Goal: Find contact information: Find contact information

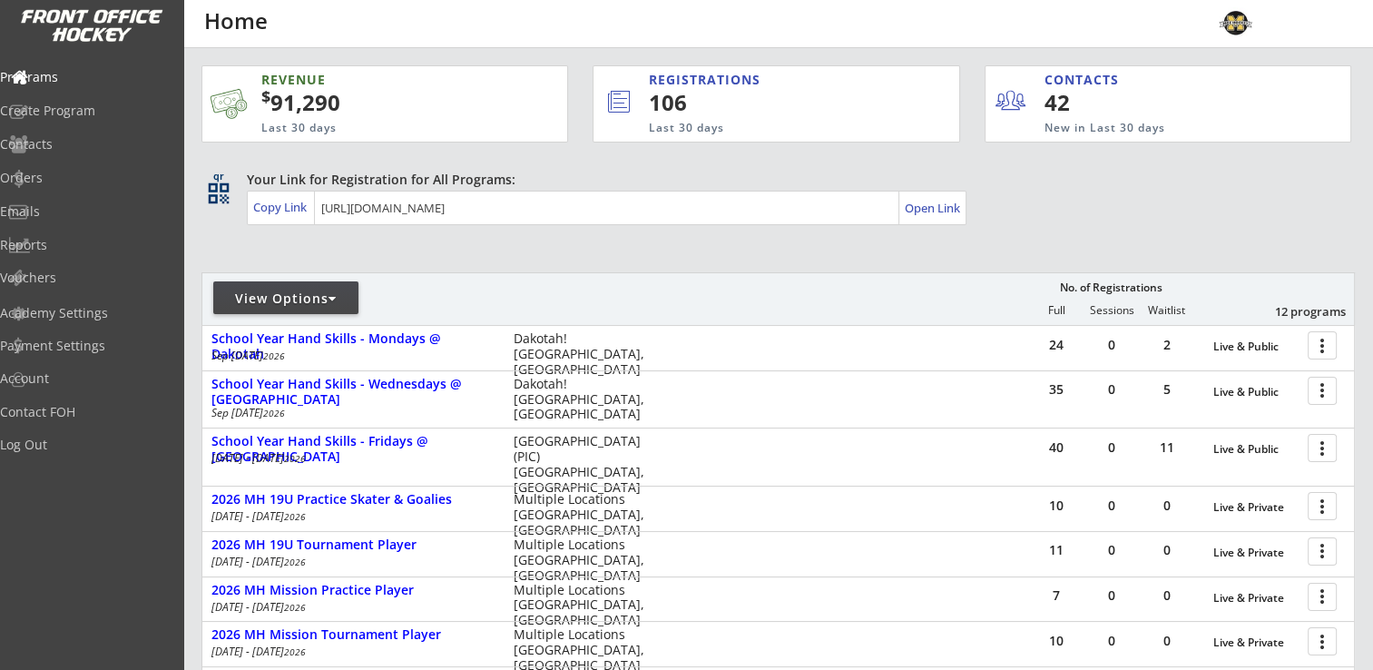
scroll to position [343, 0]
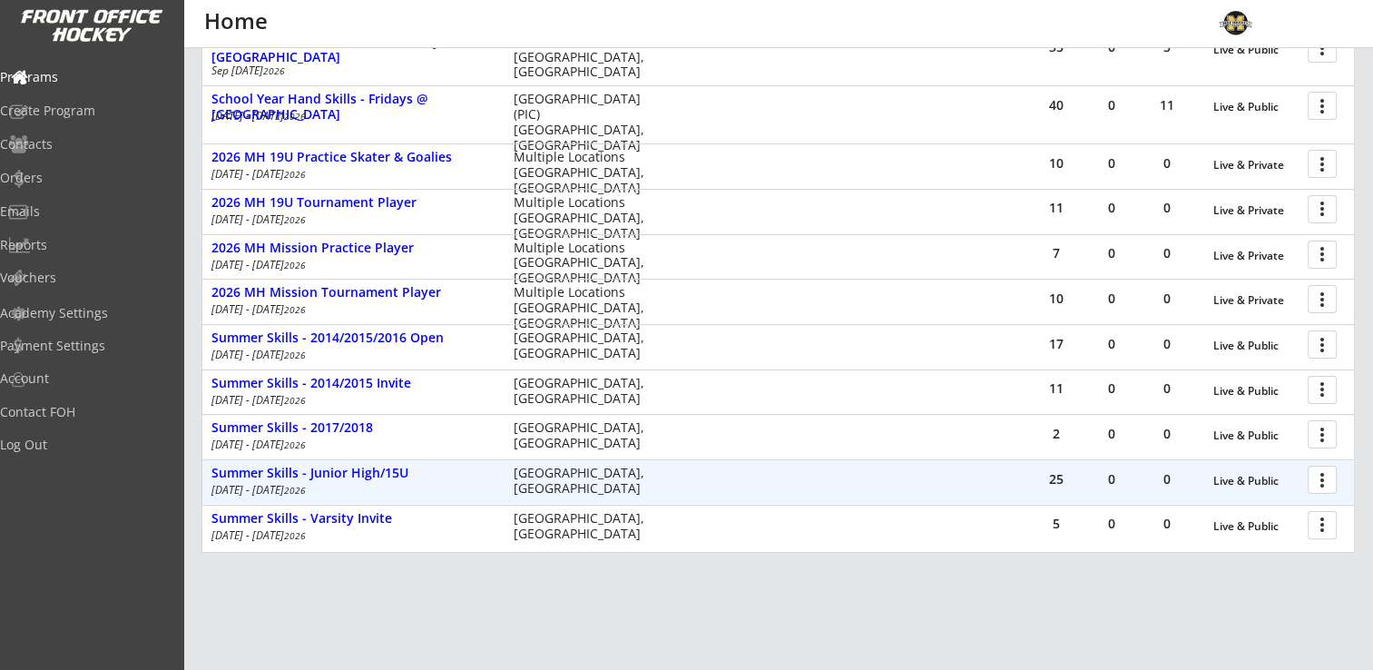
click at [1328, 481] on div at bounding box center [1325, 479] width 32 height 32
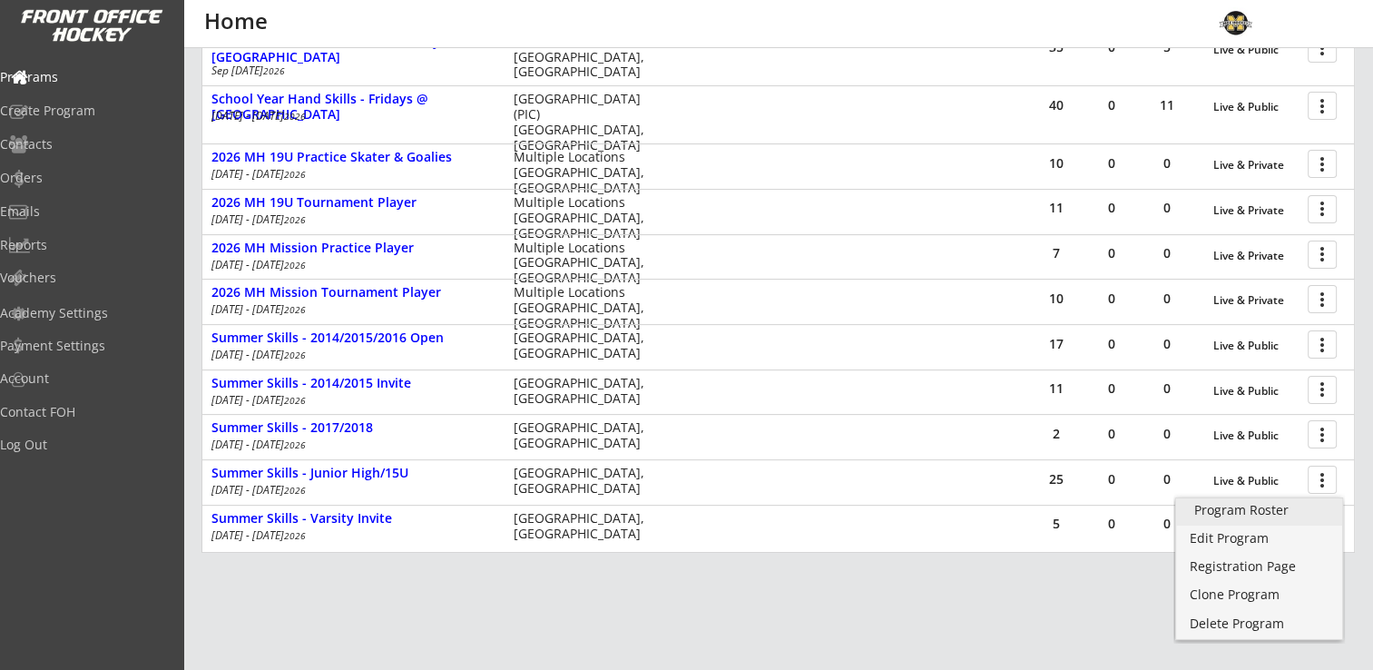
click at [1249, 511] on div "Program Roster" at bounding box center [1259, 510] width 130 height 13
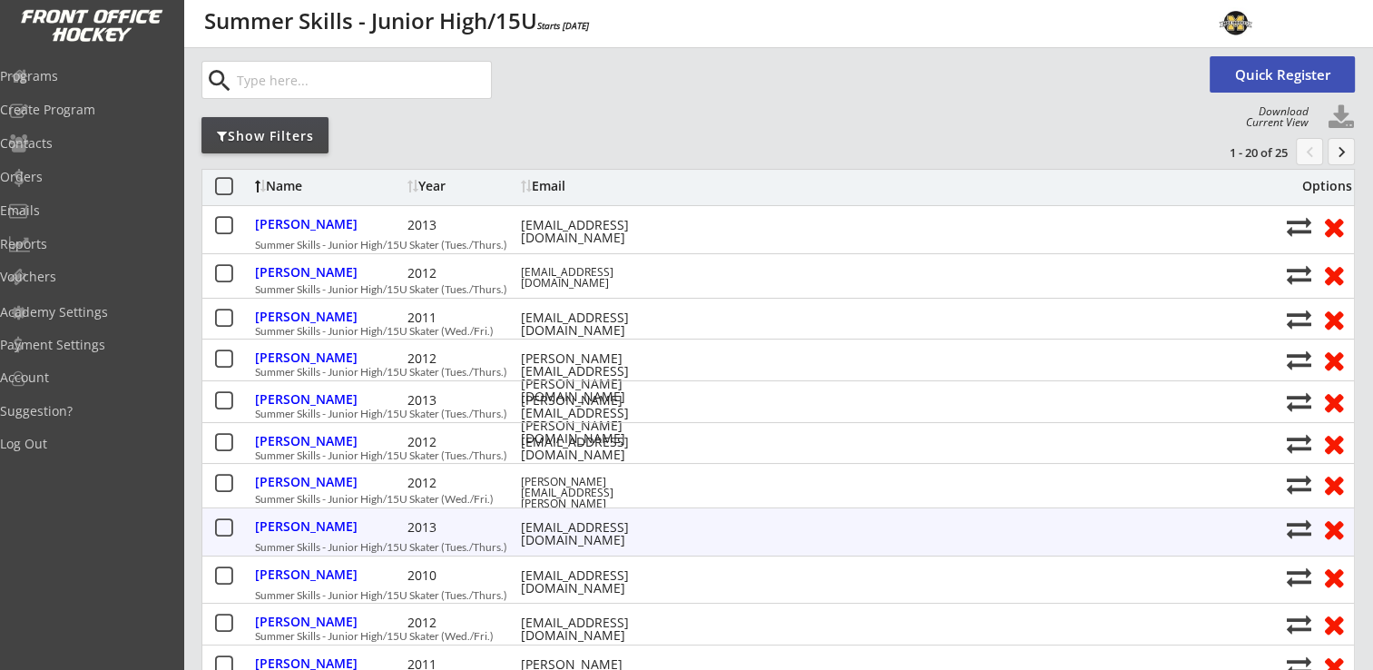
scroll to position [91, 0]
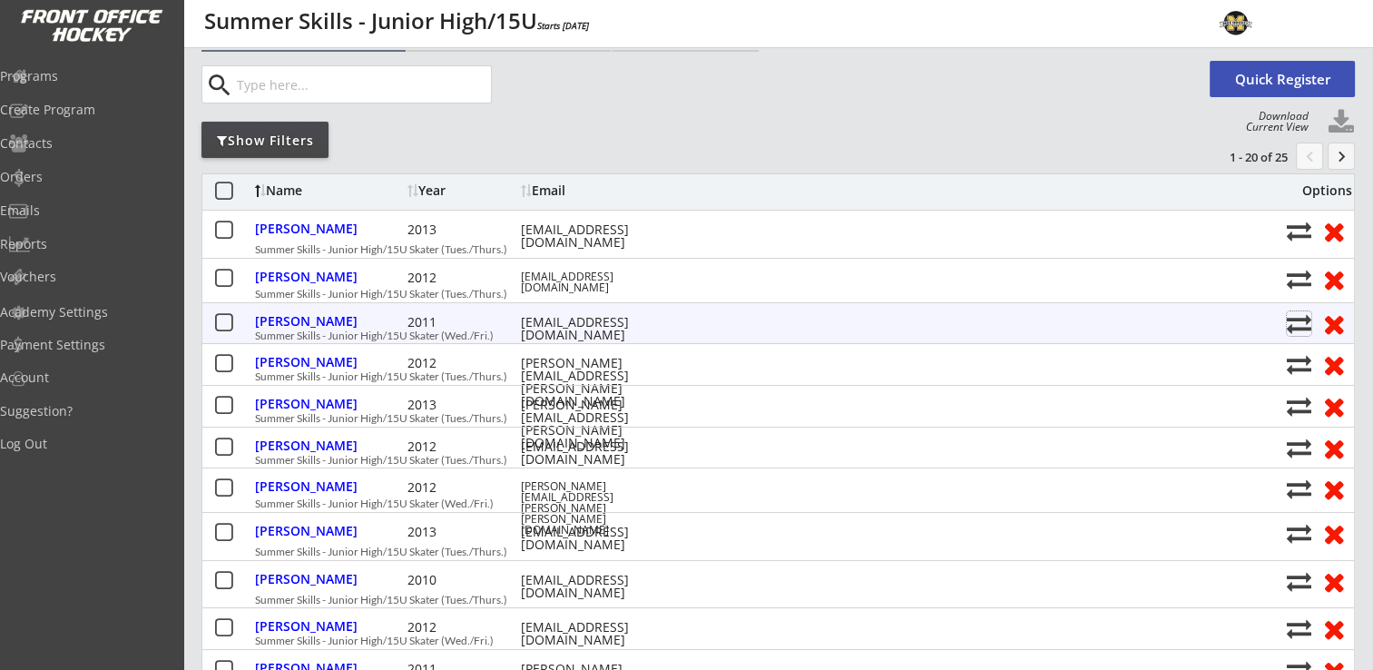
click at [1296, 325] on button at bounding box center [1299, 323] width 24 height 24
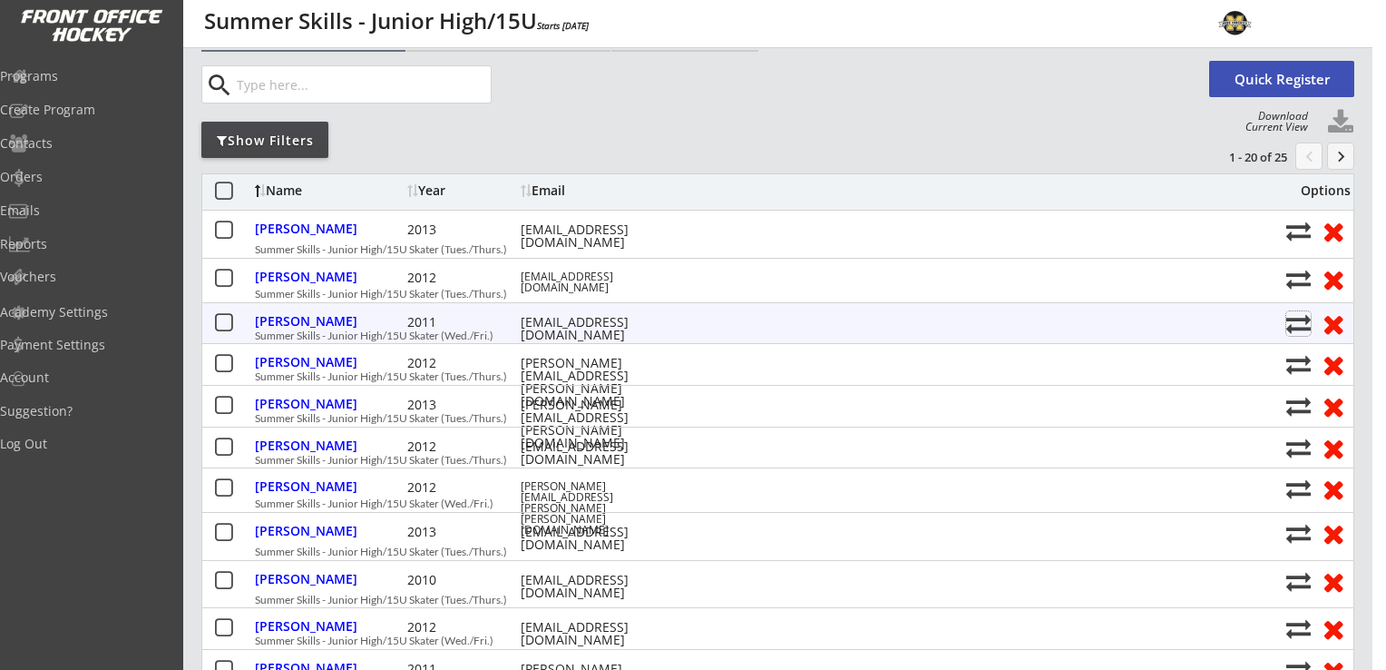
select select ""1348695171700984260__LOOKUP__1756235838513x837027640383635500""
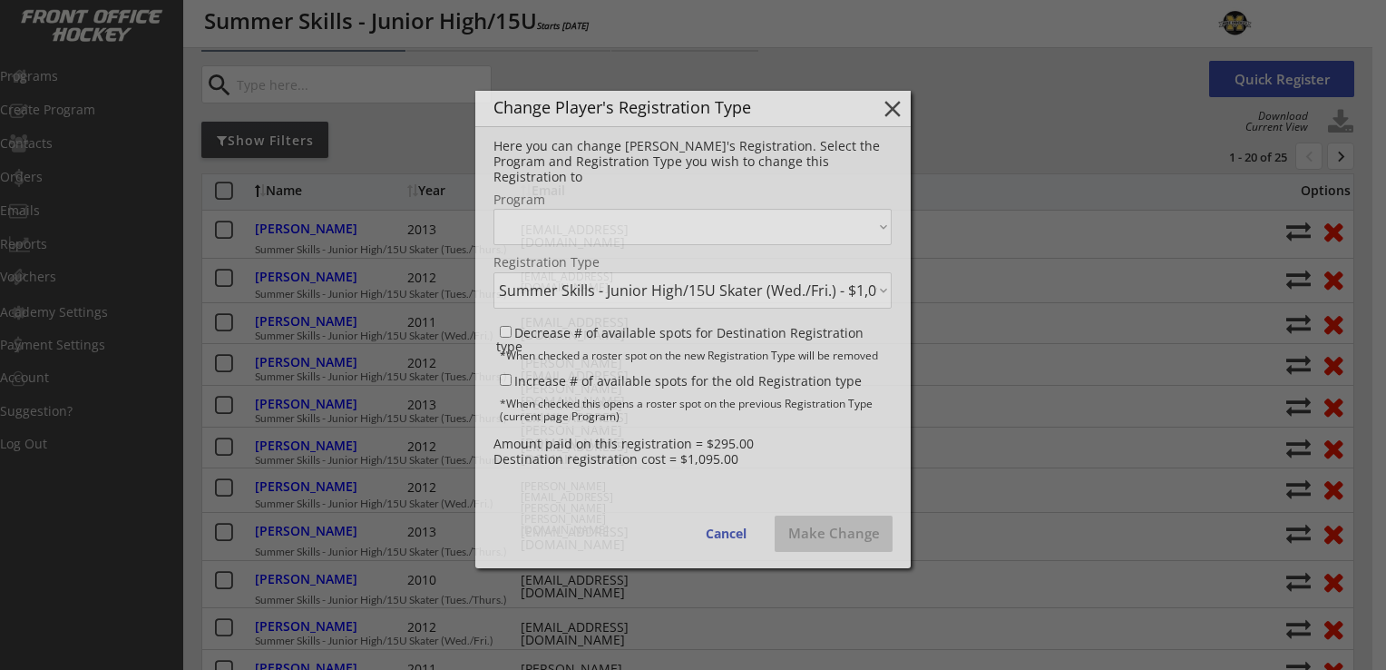
select select ""1348695171700984260__LOOKUP__1756235838513x966532095959892000""
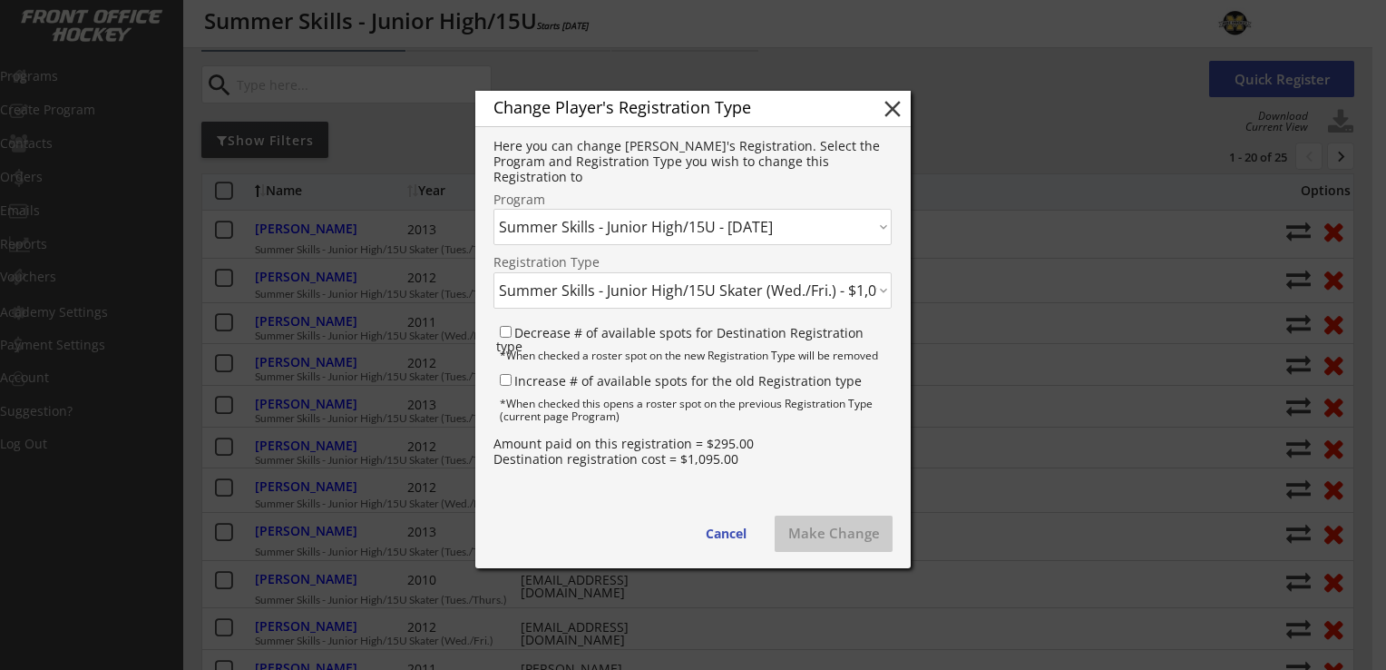
click at [759, 300] on select "Click here... Summer Skills - Junior High/15U Skater (Wed./Fri.) - $1,095.00 Su…" at bounding box center [693, 290] width 398 height 36
select select ""1348695171700984260__LOOKUP__1756236241177x621940435851411500""
click at [494, 272] on select "Click here... Summer Skills - Junior High/15U Skater (Wed./Fri.) - $1,095.00 Su…" at bounding box center [693, 290] width 398 height 36
click at [505, 330] on input "Decrease # of available spots for Destination Registration type" at bounding box center [506, 332] width 12 height 12
checkbox input "true"
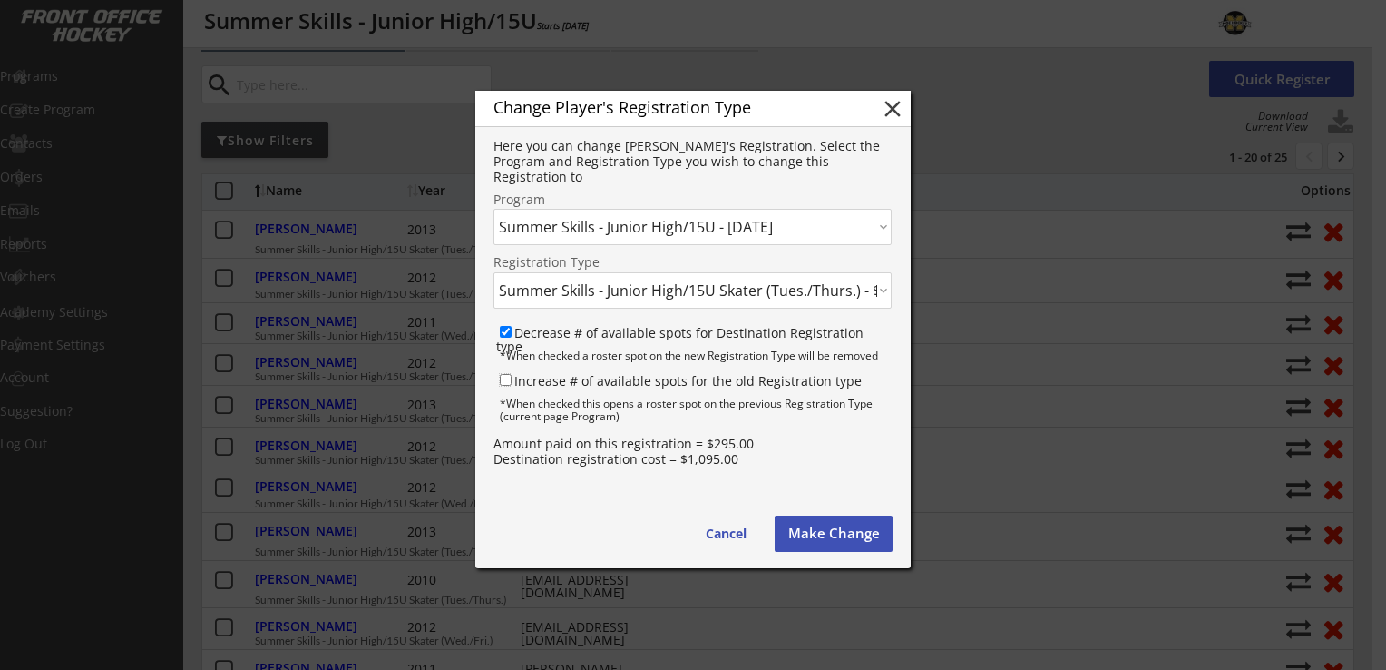
click at [505, 383] on input "Increase # of available spots for the old Registration type" at bounding box center [506, 380] width 12 height 12
checkbox input "true"
click at [849, 531] on button "Make Change" at bounding box center [834, 533] width 118 height 36
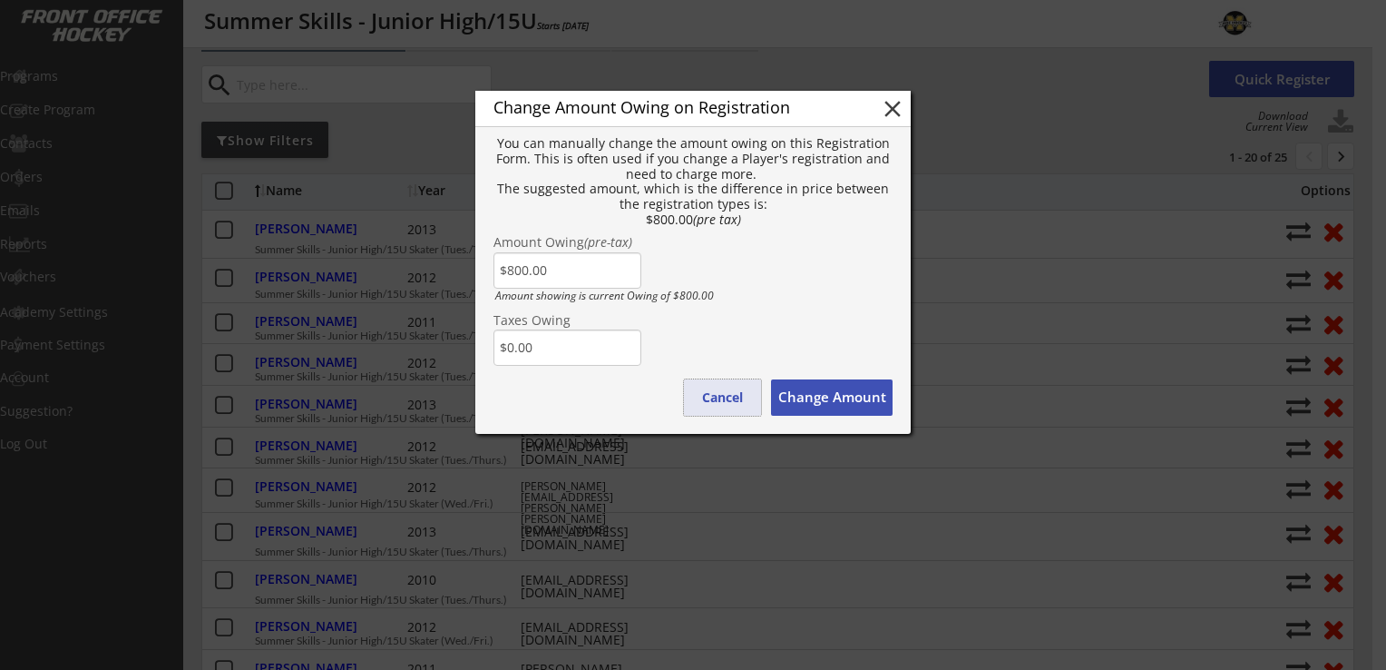
click at [723, 397] on button "Cancel" at bounding box center [722, 397] width 77 height 36
type input "$0.00"
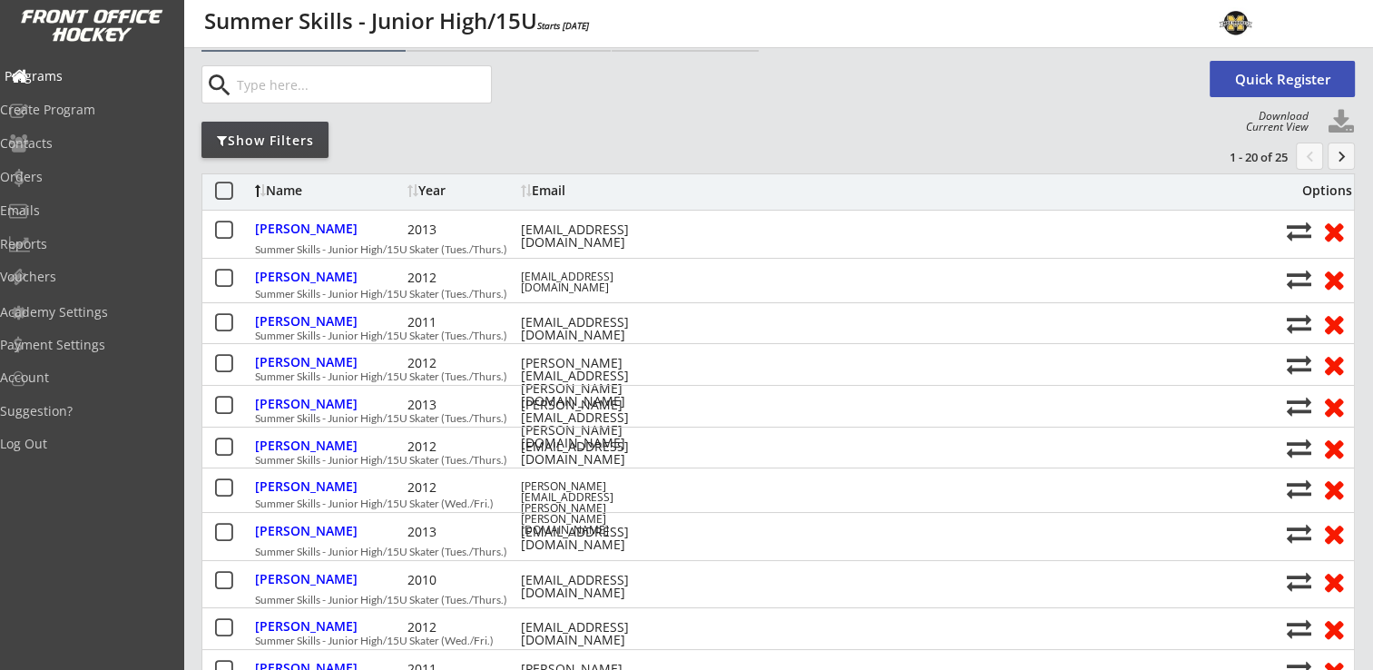
click at [67, 75] on div "Programs" at bounding box center [86, 76] width 163 height 13
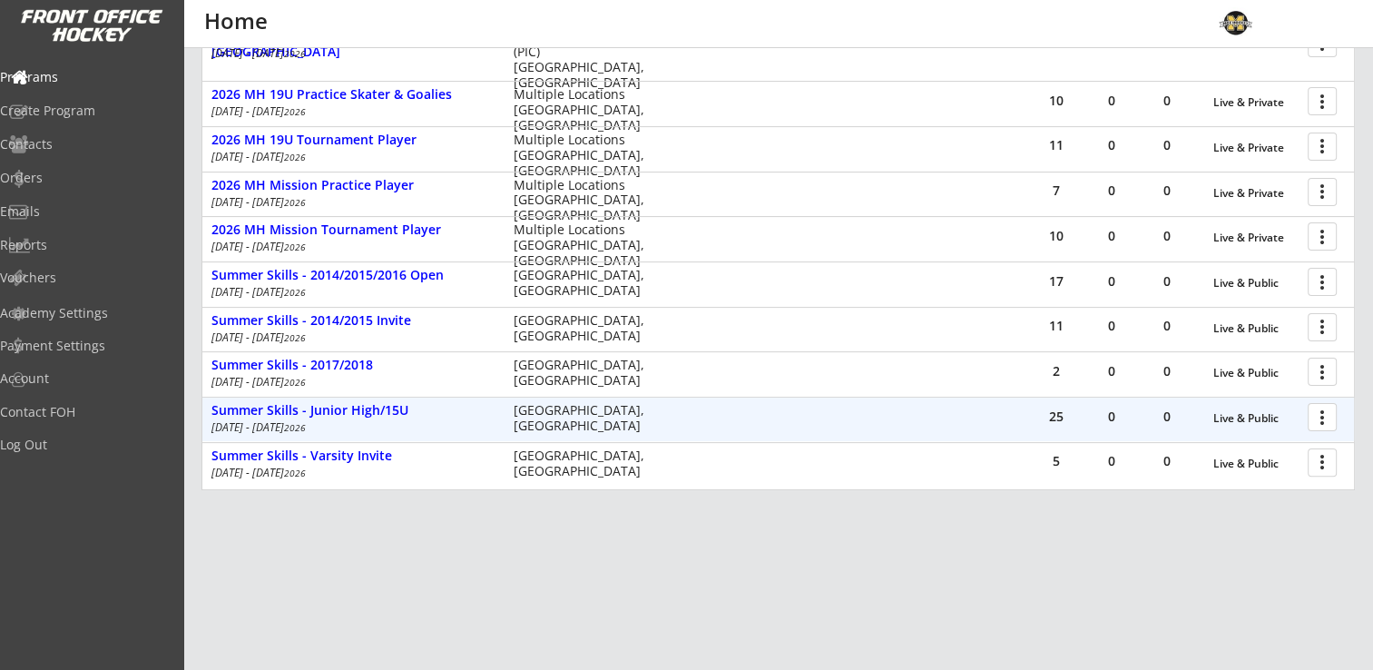
scroll to position [434, 0]
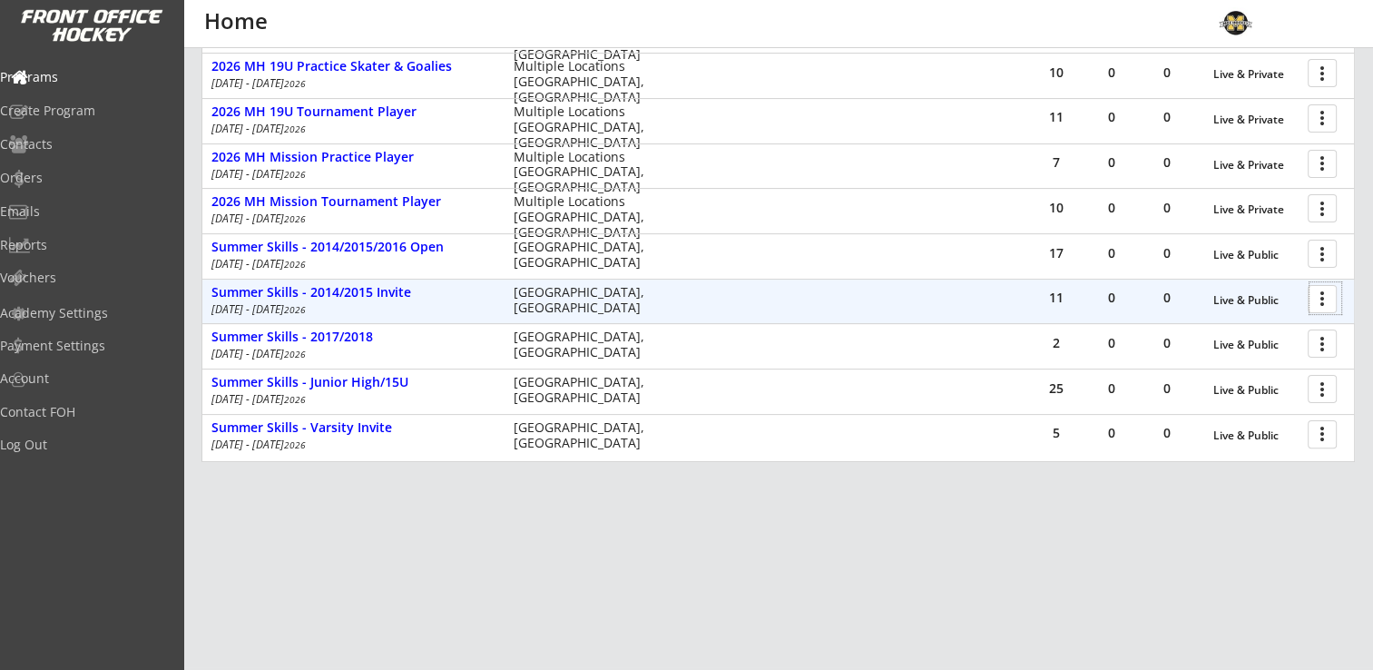
click at [1326, 296] on div at bounding box center [1325, 298] width 32 height 32
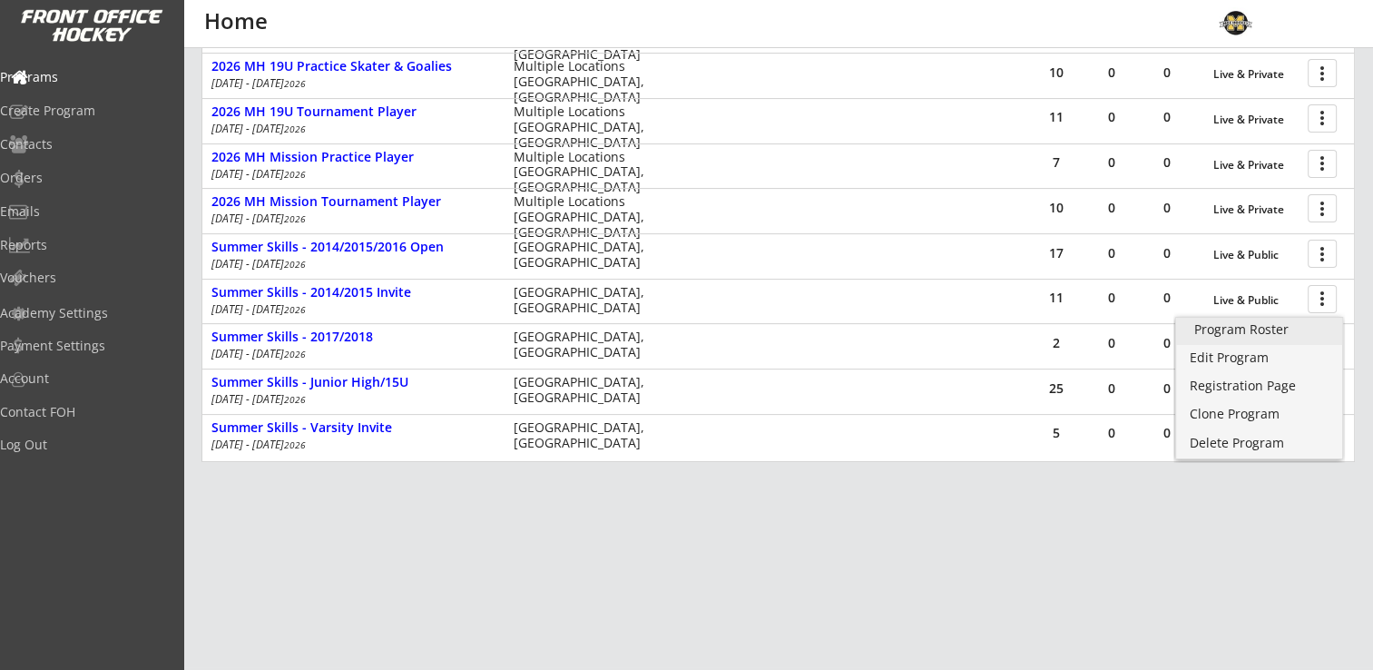
click at [1252, 328] on div "Program Roster" at bounding box center [1259, 329] width 130 height 13
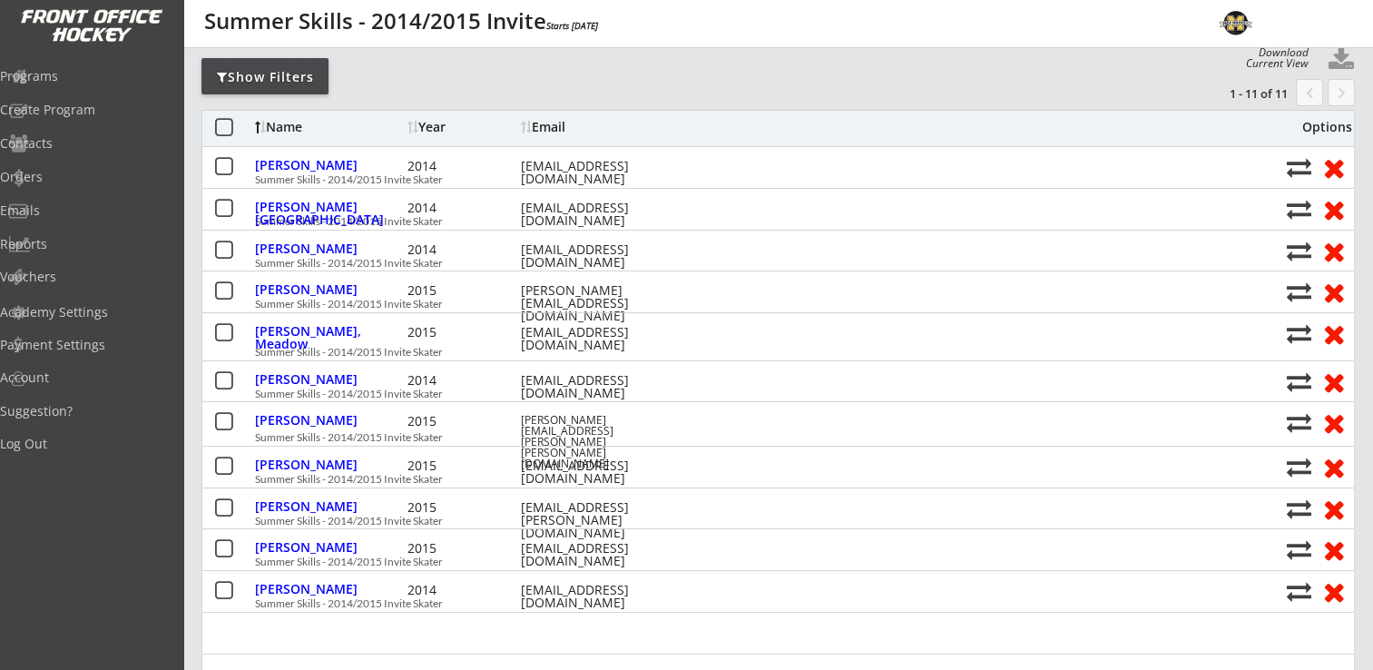
scroll to position [181, 0]
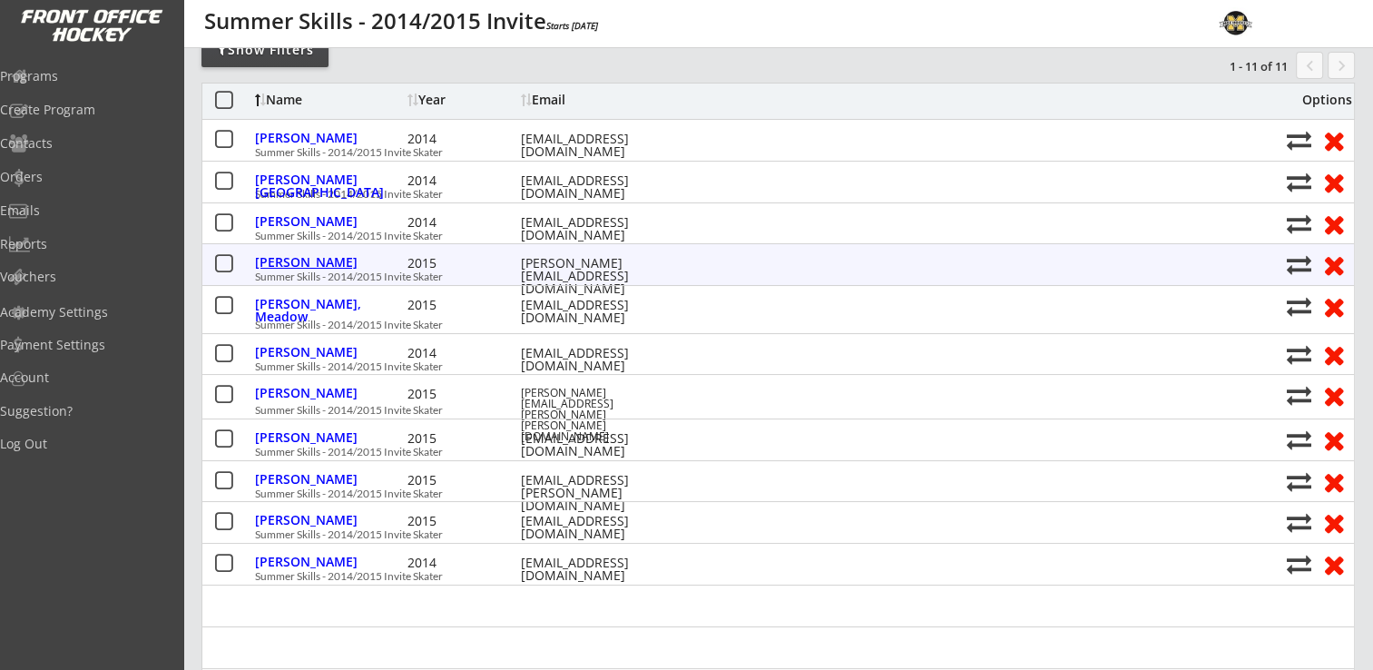
click at [283, 260] on div "Dorff, Lila" at bounding box center [329, 262] width 148 height 13
select select ""Youth Large""
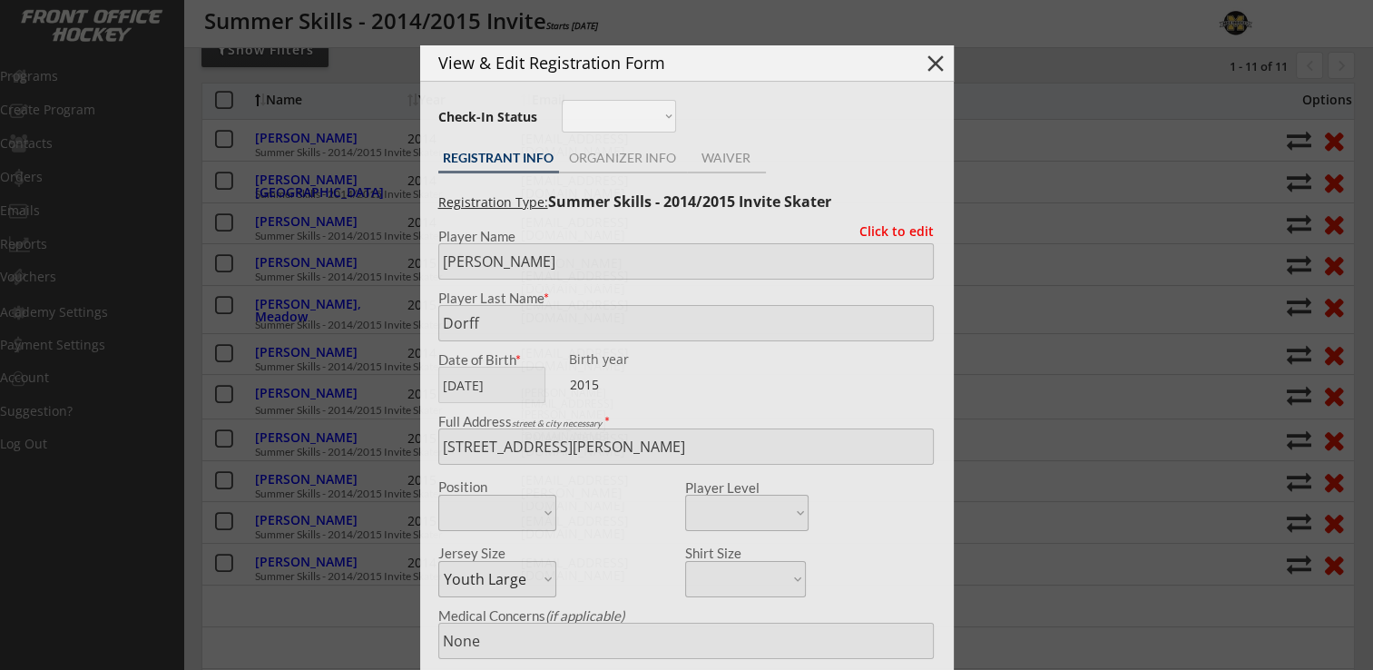
type input "[DEMOGRAPHIC_DATA]"
type input "Bloomington Jefferson - 8U Mite Advanced"
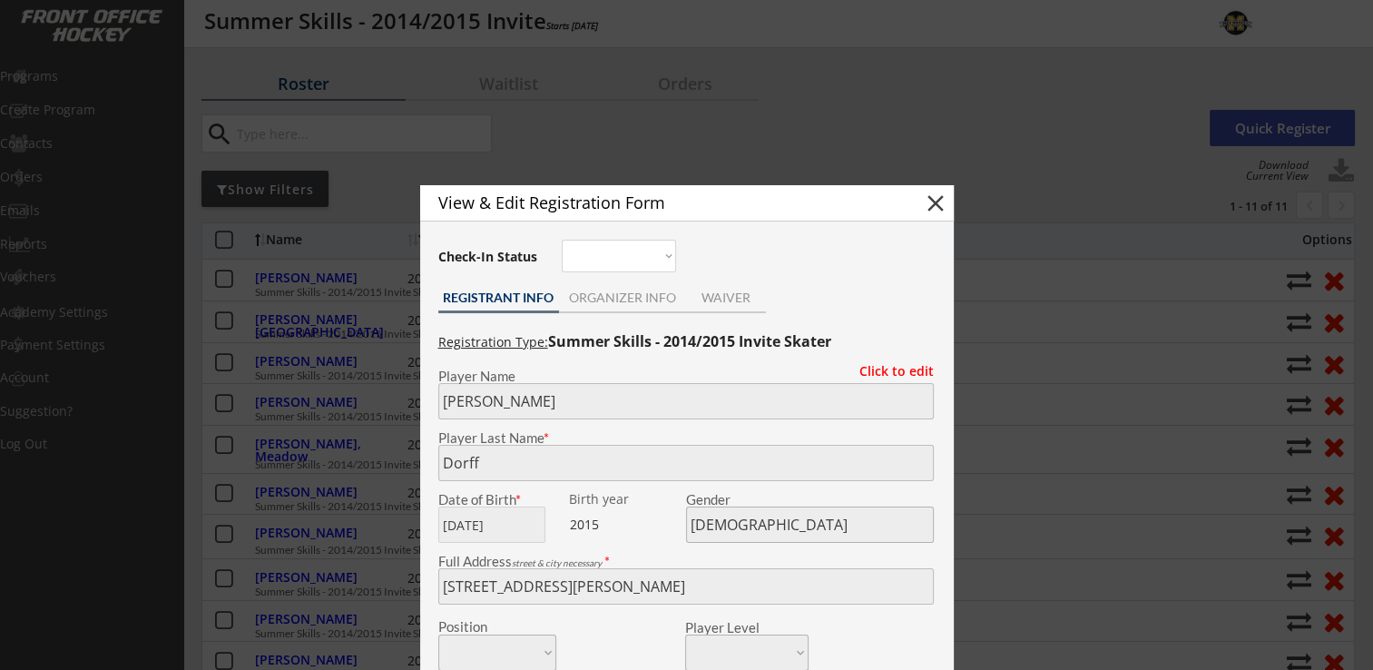
scroll to position [0, 0]
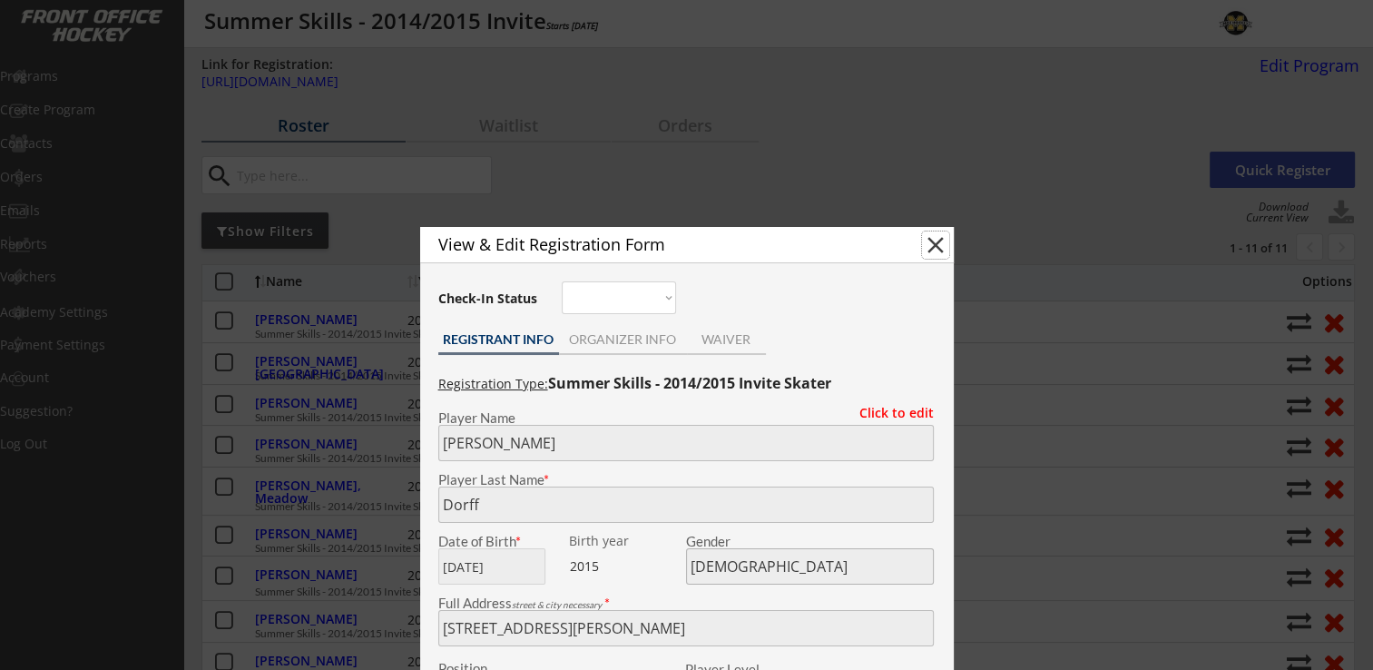
click at [941, 238] on button "close" at bounding box center [935, 244] width 27 height 27
select select ""PLACEHOLDER_1427118222253""
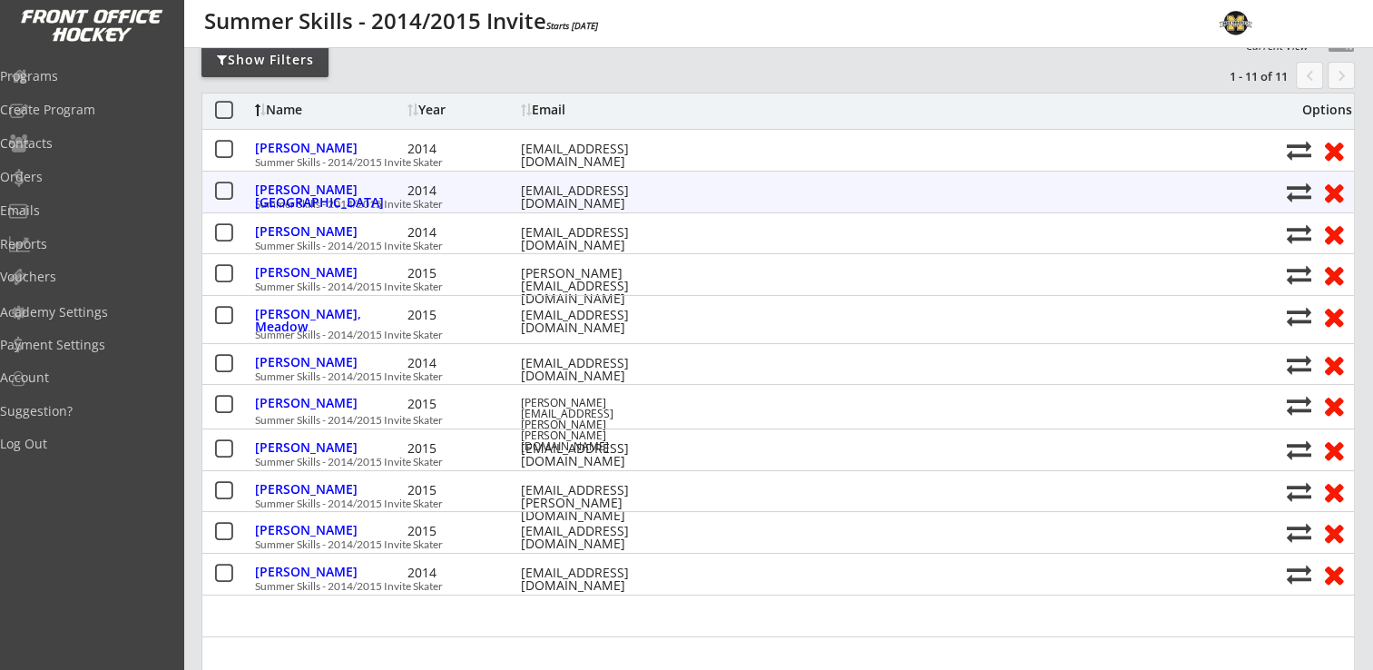
scroll to position [181, 0]
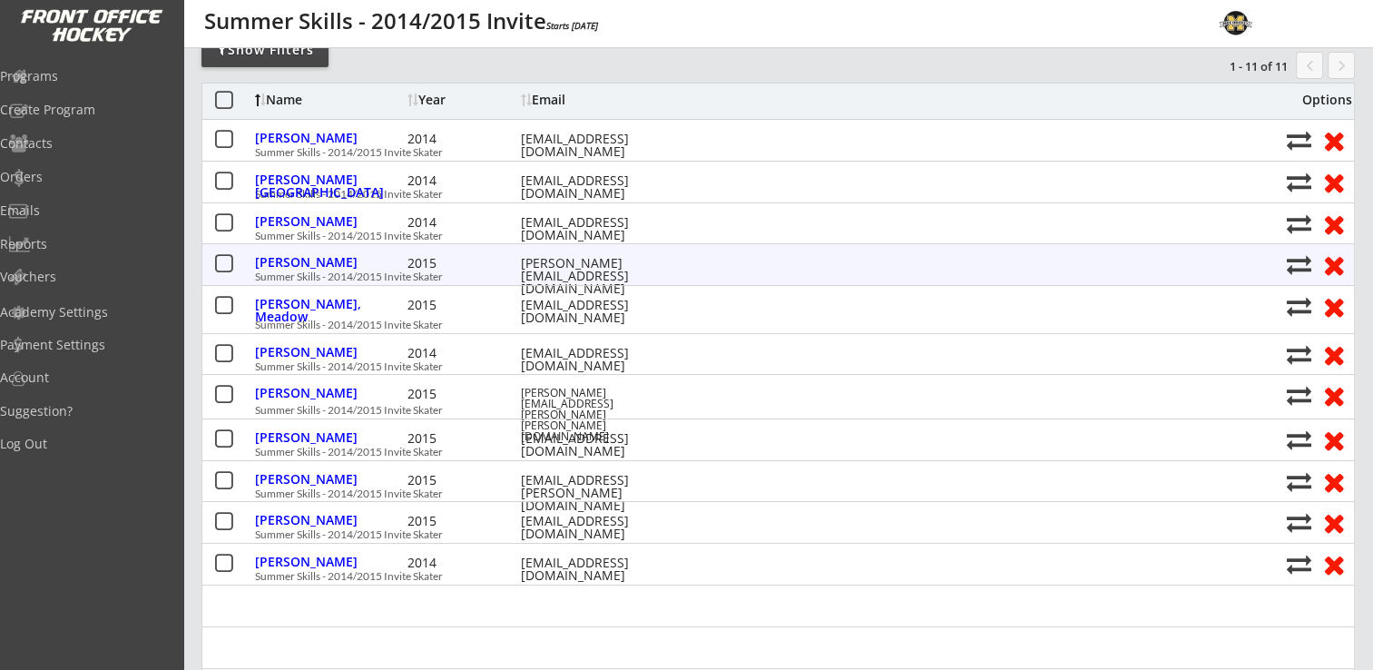
click at [1300, 260] on button at bounding box center [1299, 264] width 24 height 24
select select ""1348695171700984260__LOOKUP__1756229455123x512464933470339100""
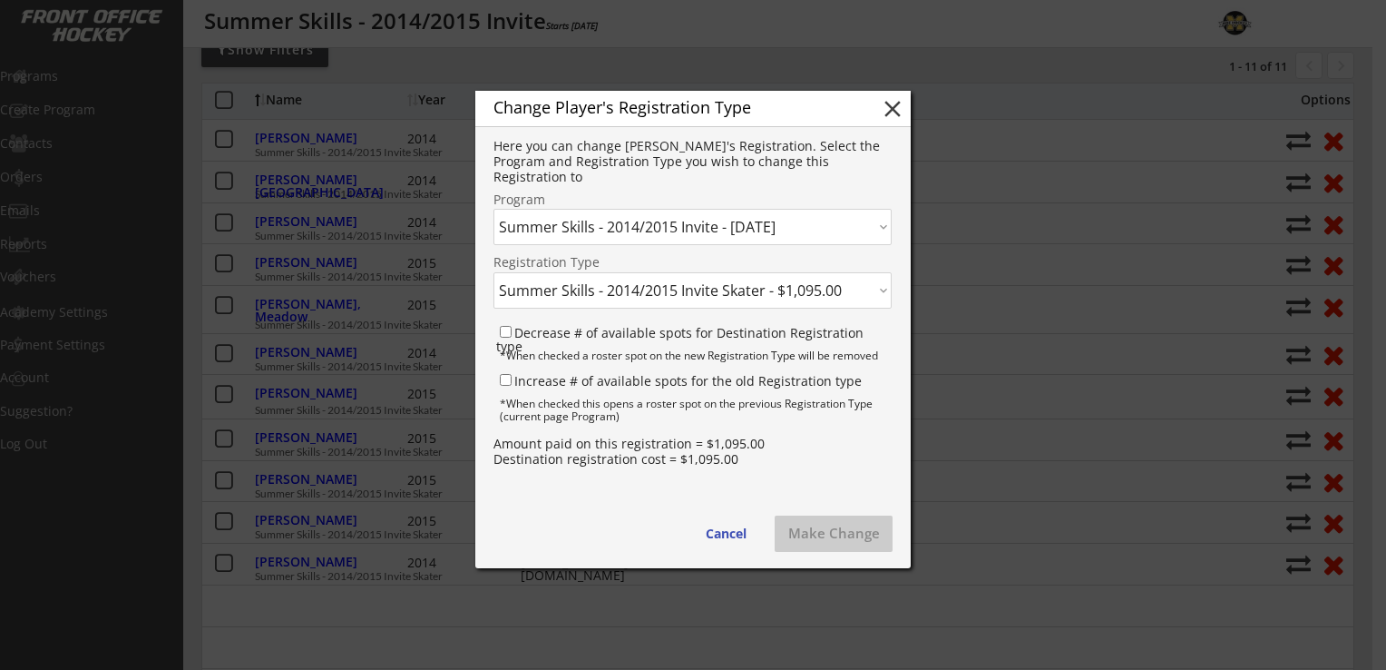
click at [773, 290] on select "Click here... Summer Skills - 2014/2015 Invite Skater - $1,095.00 Summer Skills…" at bounding box center [693, 290] width 398 height 36
click at [801, 216] on select "Click here... 2025 MH Mission Practice Player - 3/05/25 2025 MH Mission Tournam…" at bounding box center [693, 227] width 398 height 36
select select ""1348695171700984260__LOOKUP__1756232858398x188899357795287040""
click at [494, 209] on select "Click here... 2025 MH Mission Practice Player - 3/05/25 2025 MH Mission Tournam…" at bounding box center [693, 227] width 398 height 36
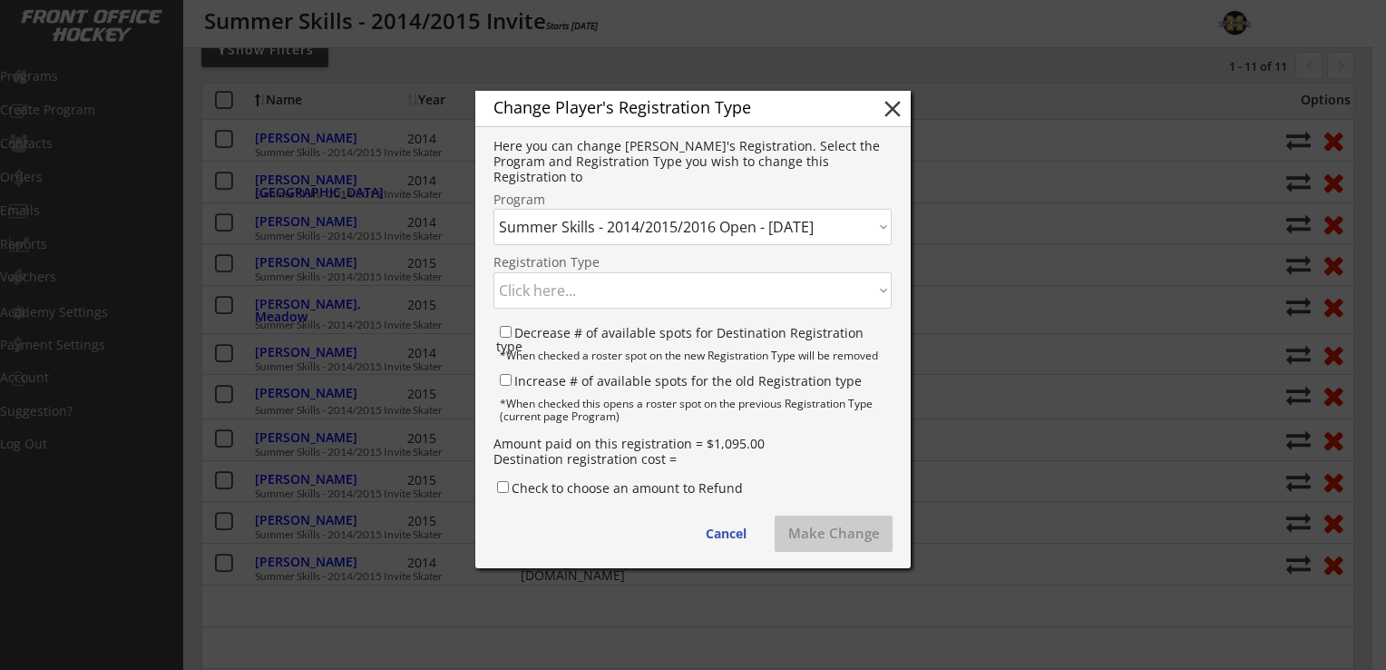
click at [600, 281] on select "Click here... Summer Skills - 2014/2015/2016 Open Skater - $1,095.00 Summer Ski…" at bounding box center [693, 290] width 398 height 36
select select ""1348695171700984260__LOOKUP__1756232858398x770353421029474300""
click at [494, 272] on select "Click here... Summer Skills - 2014/2015/2016 Open Skater - $1,095.00 Summer Ski…" at bounding box center [693, 290] width 398 height 36
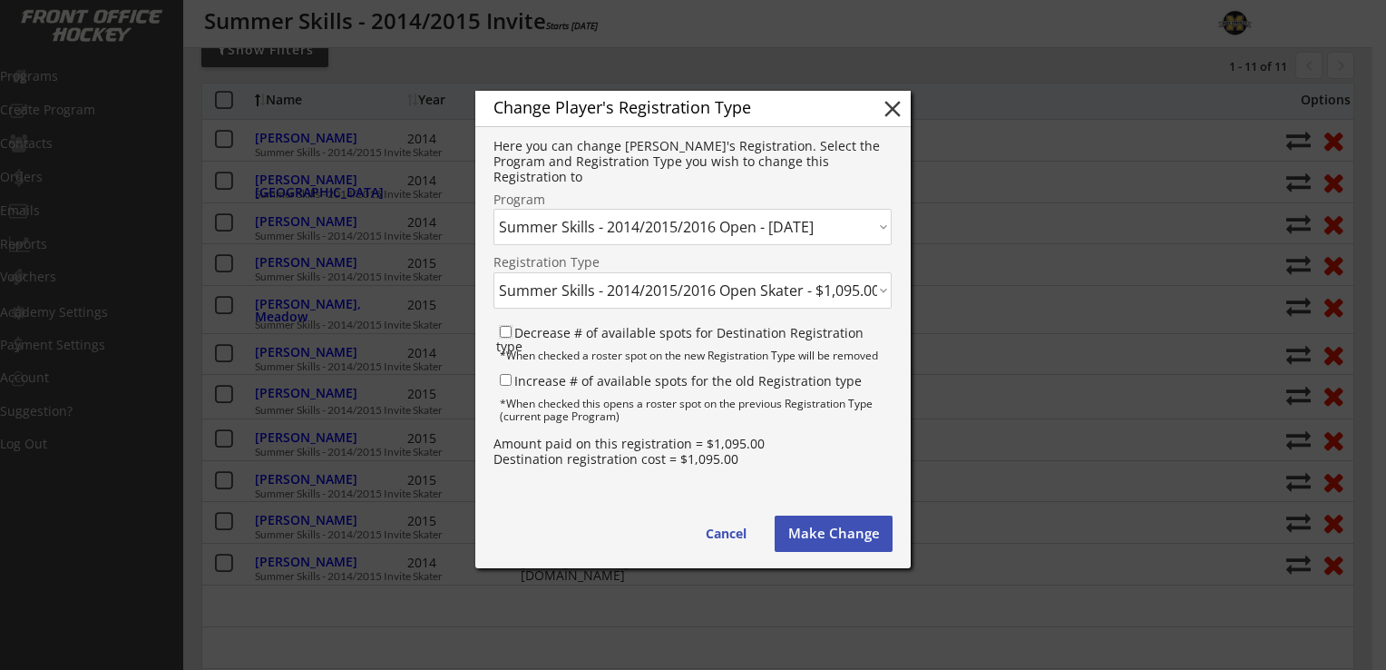
click at [503, 331] on input "Decrease # of available spots for Destination Registration type" at bounding box center [506, 332] width 12 height 12
checkbox input "true"
click at [504, 379] on input "Increase # of available spots for the old Registration type" at bounding box center [506, 380] width 12 height 12
checkbox input "true"
click at [826, 535] on button "Make Change" at bounding box center [834, 533] width 118 height 36
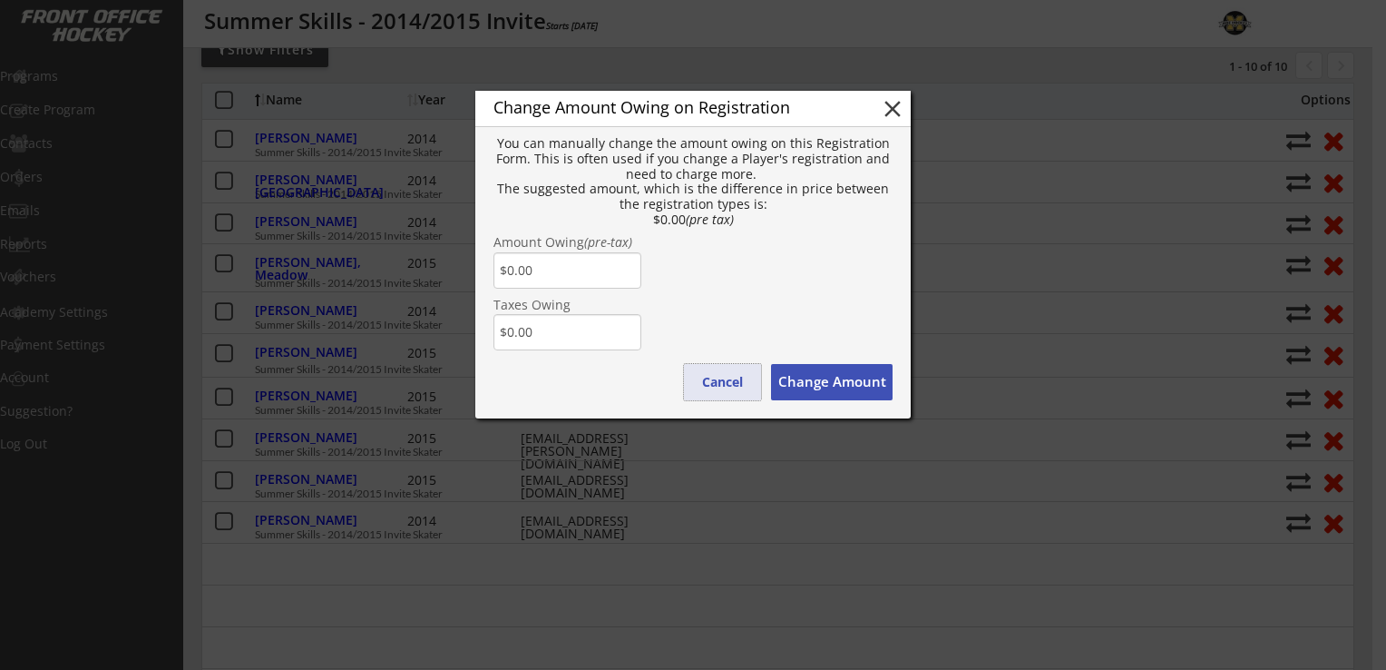
click at [726, 382] on button "Cancel" at bounding box center [722, 382] width 77 height 36
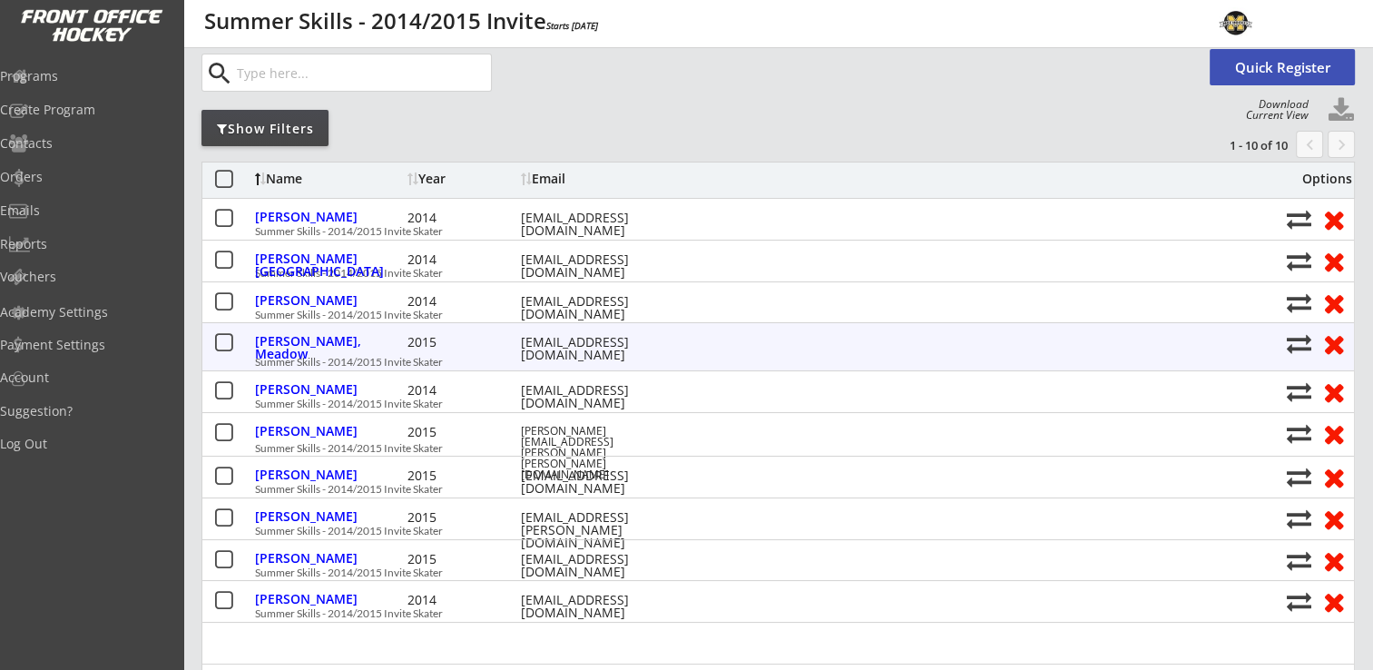
scroll to position [0, 0]
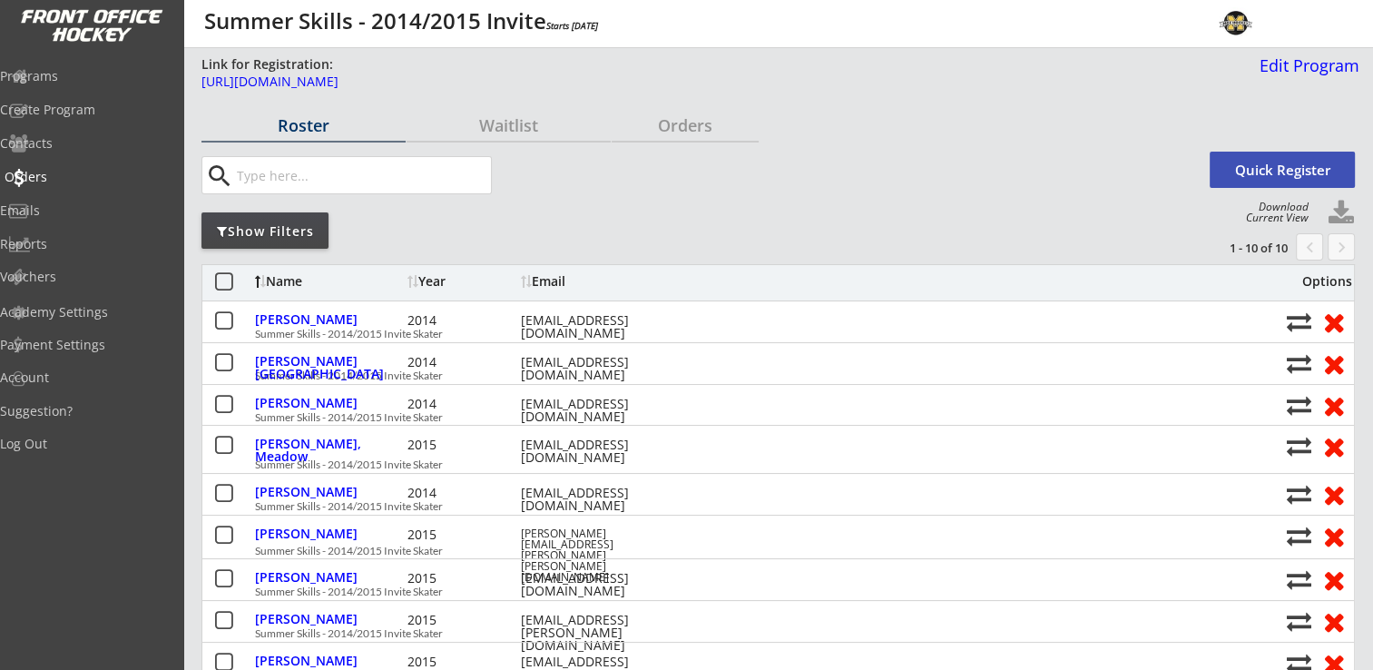
click at [66, 177] on div "Orders" at bounding box center [86, 177] width 163 height 13
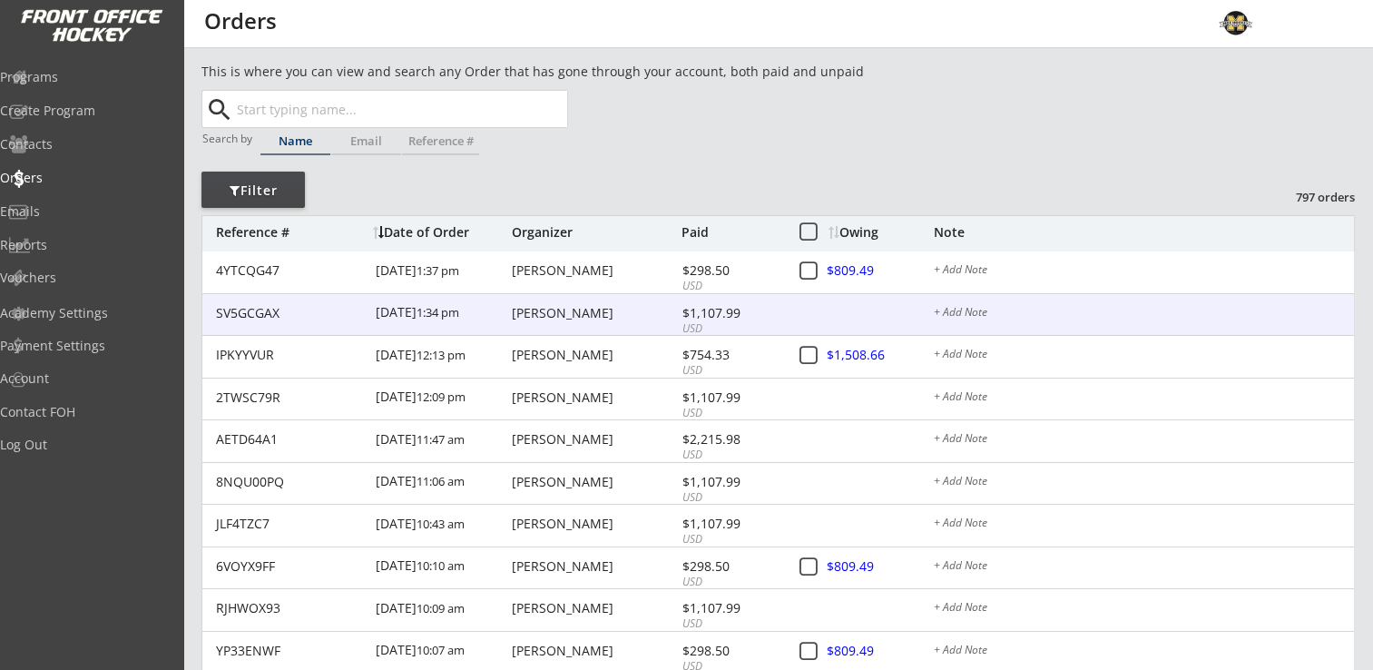
click at [588, 313] on div "[PERSON_NAME]" at bounding box center [594, 313] width 165 height 13
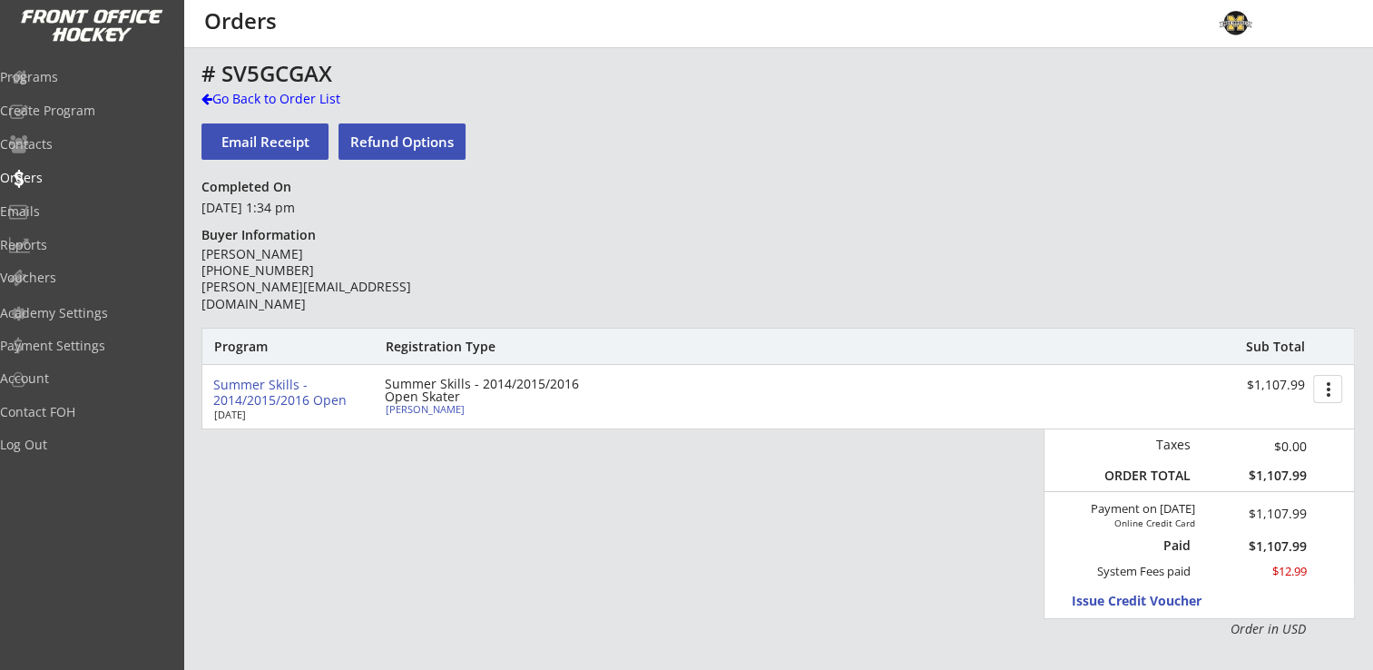
click at [405, 407] on div "[PERSON_NAME]" at bounding box center [487, 409] width 202 height 10
select select ""Youth Large""
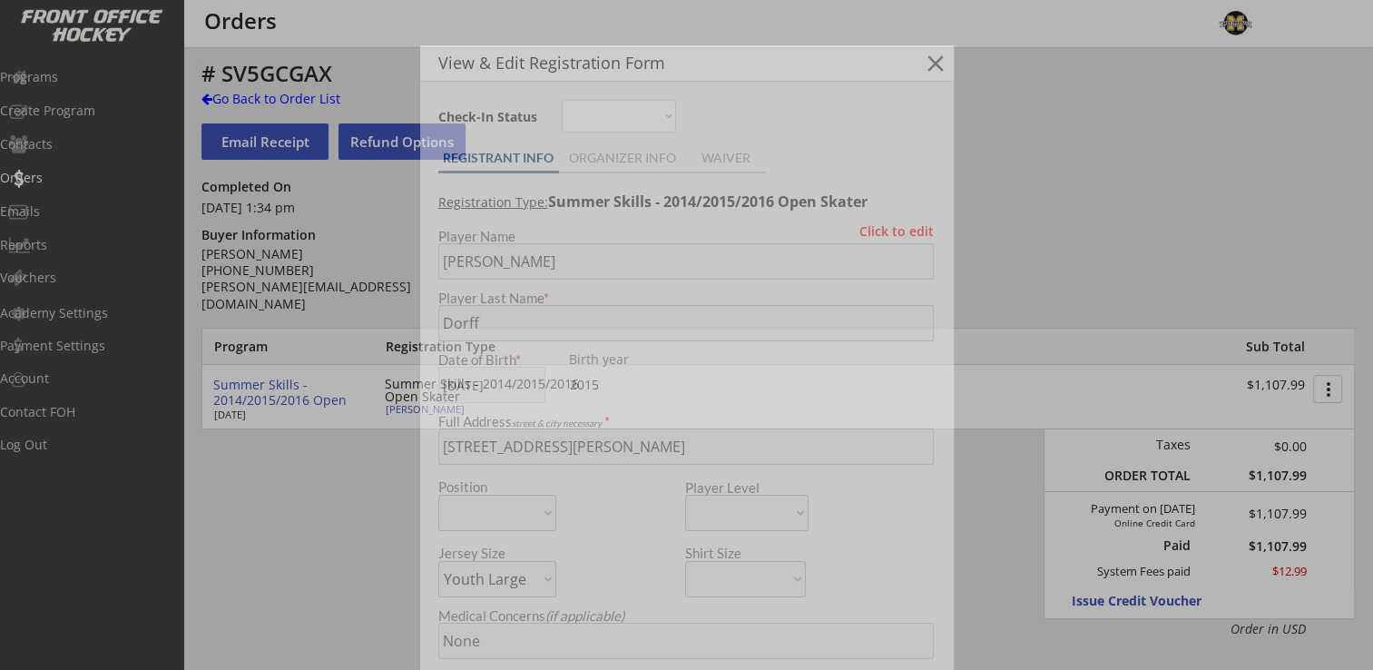
type input "[DEMOGRAPHIC_DATA]"
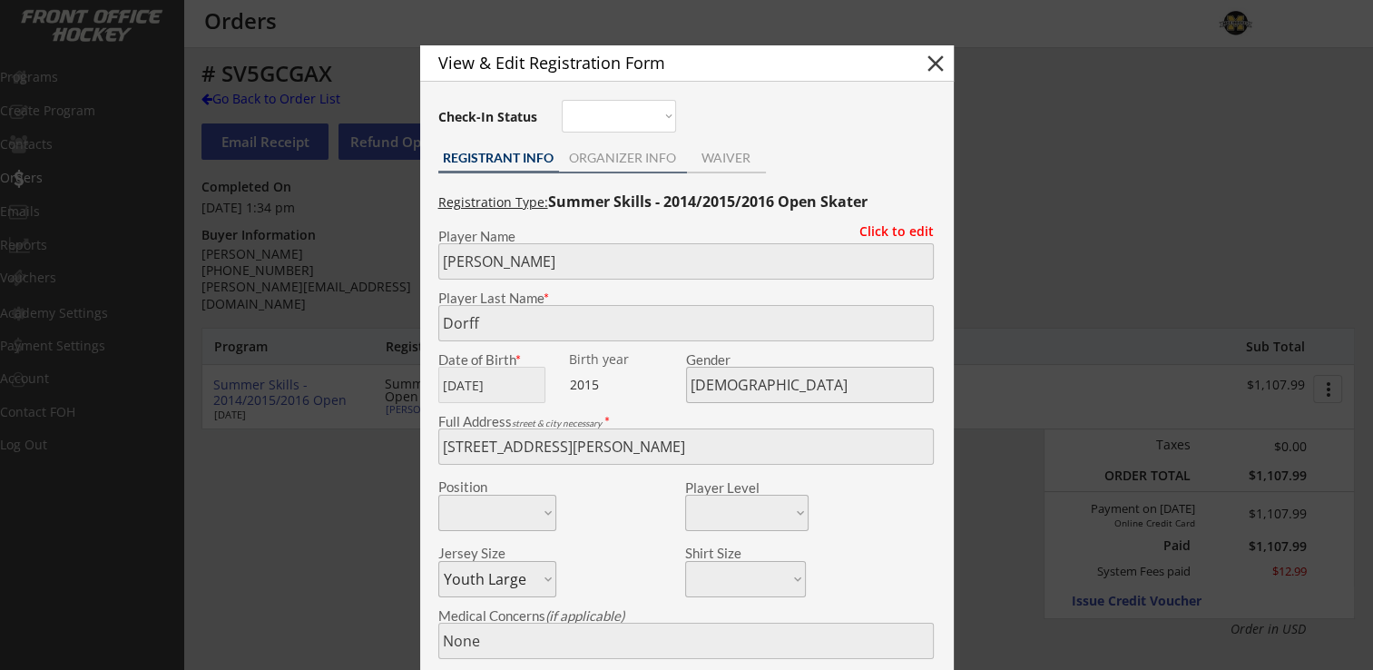
click at [578, 163] on div "ORGANIZER INFO" at bounding box center [623, 158] width 128 height 13
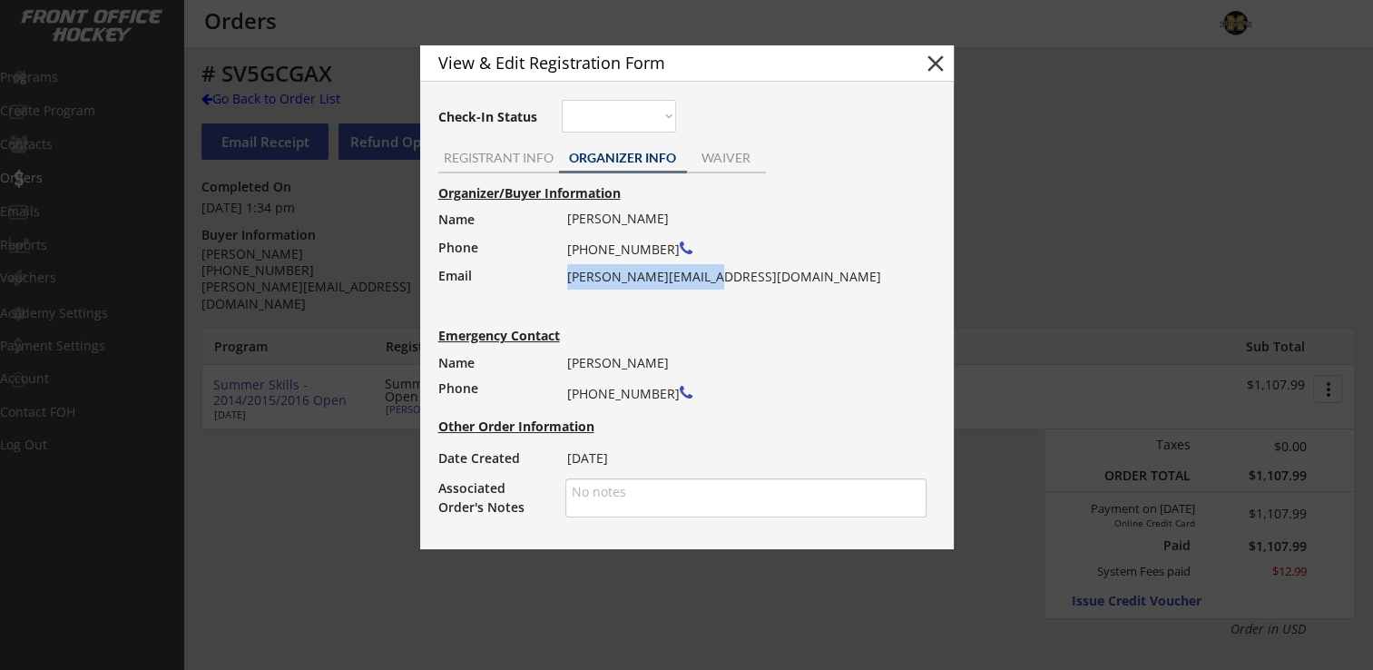
drag, startPoint x: 569, startPoint y: 281, endPoint x: 707, endPoint y: 282, distance: 137.9
click at [707, 282] on div "[PERSON_NAME] [PHONE_NUMBER] [PERSON_NAME][EMAIL_ADDRESS][DOMAIN_NAME]" at bounding box center [741, 247] width 348 height 83
drag, startPoint x: 707, startPoint y: 282, endPoint x: 679, endPoint y: 277, distance: 28.6
copy div "[PERSON_NAME][EMAIL_ADDRESS][DOMAIN_NAME]"
click at [473, 158] on div "REGISTRANT INFO" at bounding box center [498, 158] width 121 height 13
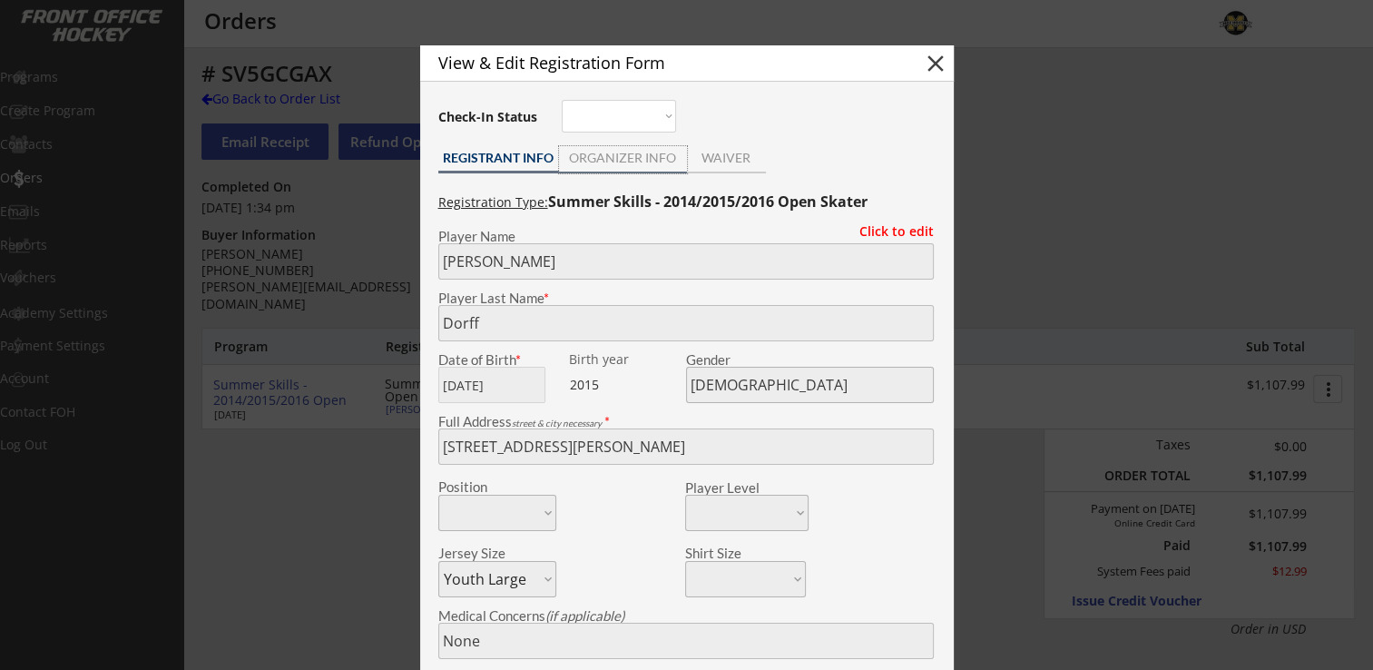
click at [620, 152] on div "ORGANIZER INFO" at bounding box center [623, 158] width 128 height 13
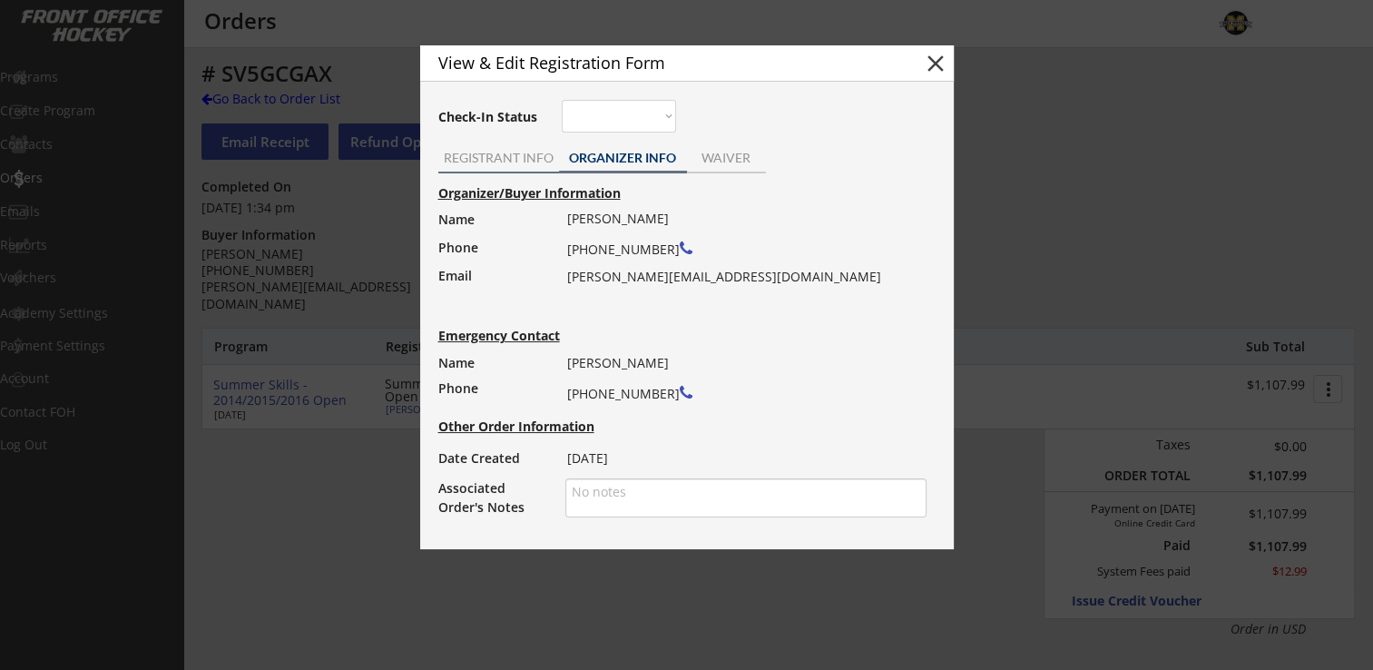
click at [473, 162] on div "REGISTRANT INFO" at bounding box center [498, 158] width 121 height 13
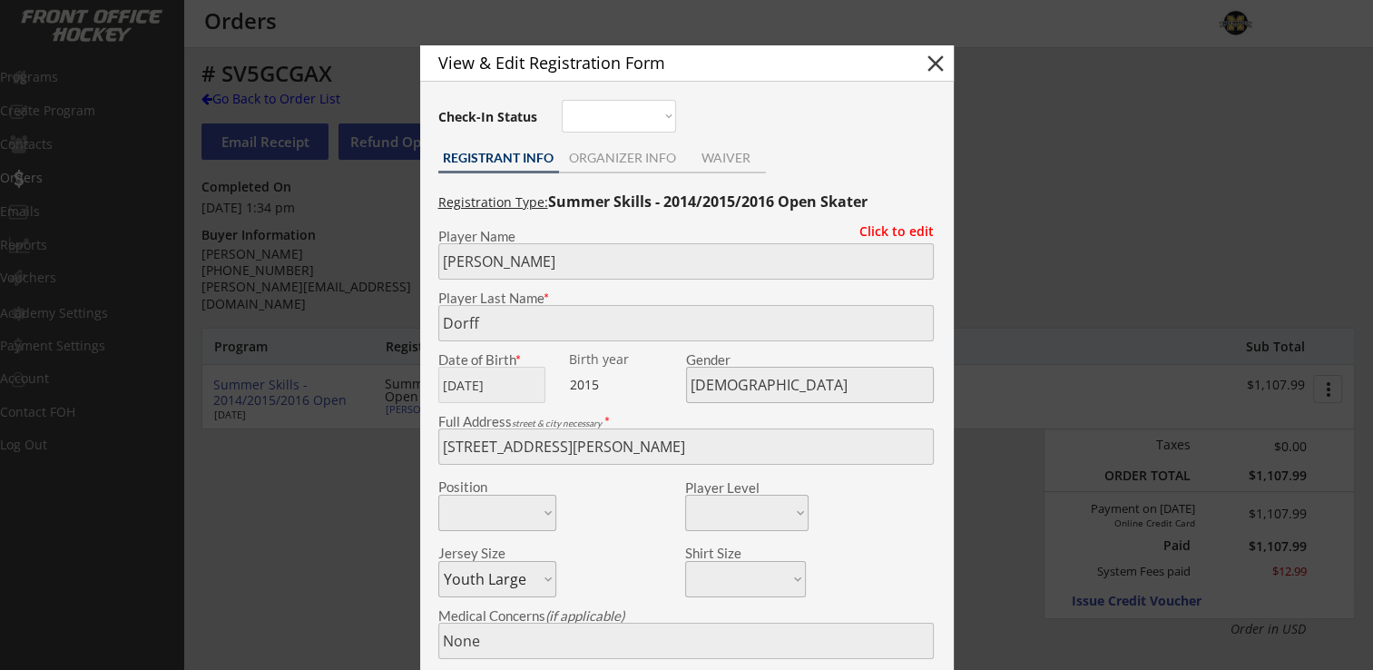
click at [933, 62] on button "close" at bounding box center [935, 63] width 27 height 27
select select ""PLACEHOLDER_1427118222253""
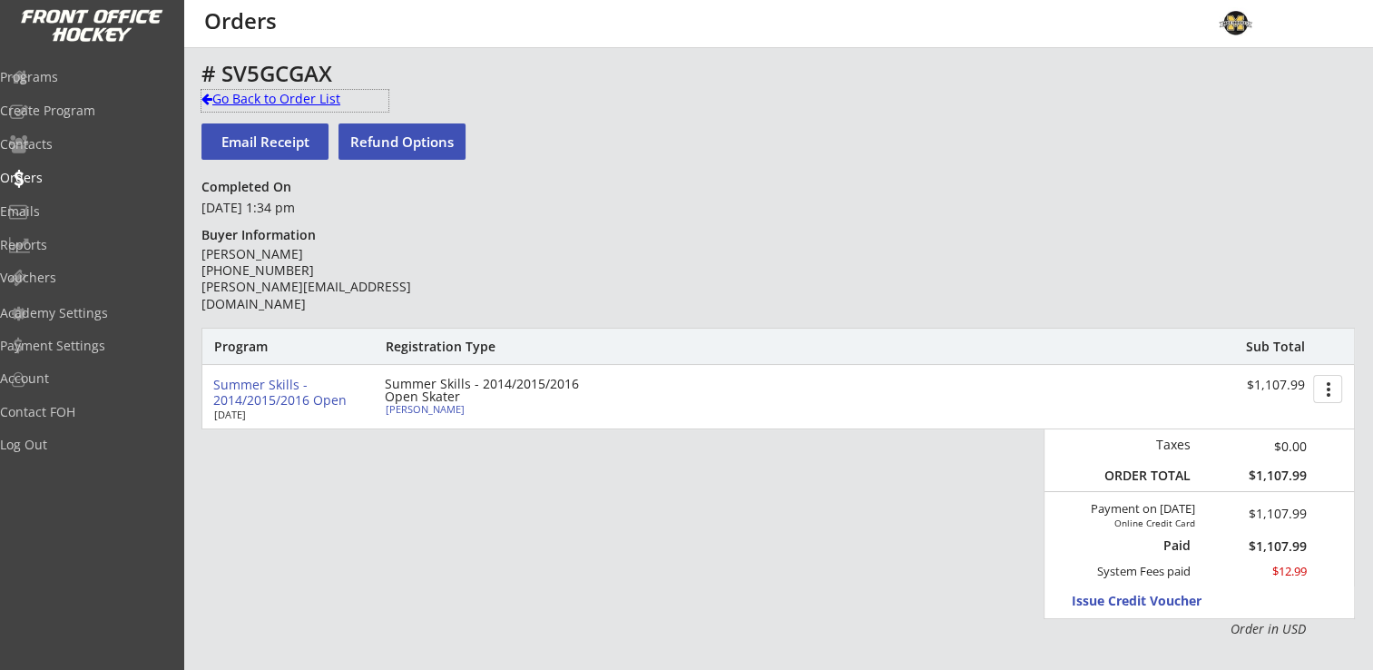
click at [289, 102] on div "Go Back to Order List" at bounding box center [294, 99] width 187 height 18
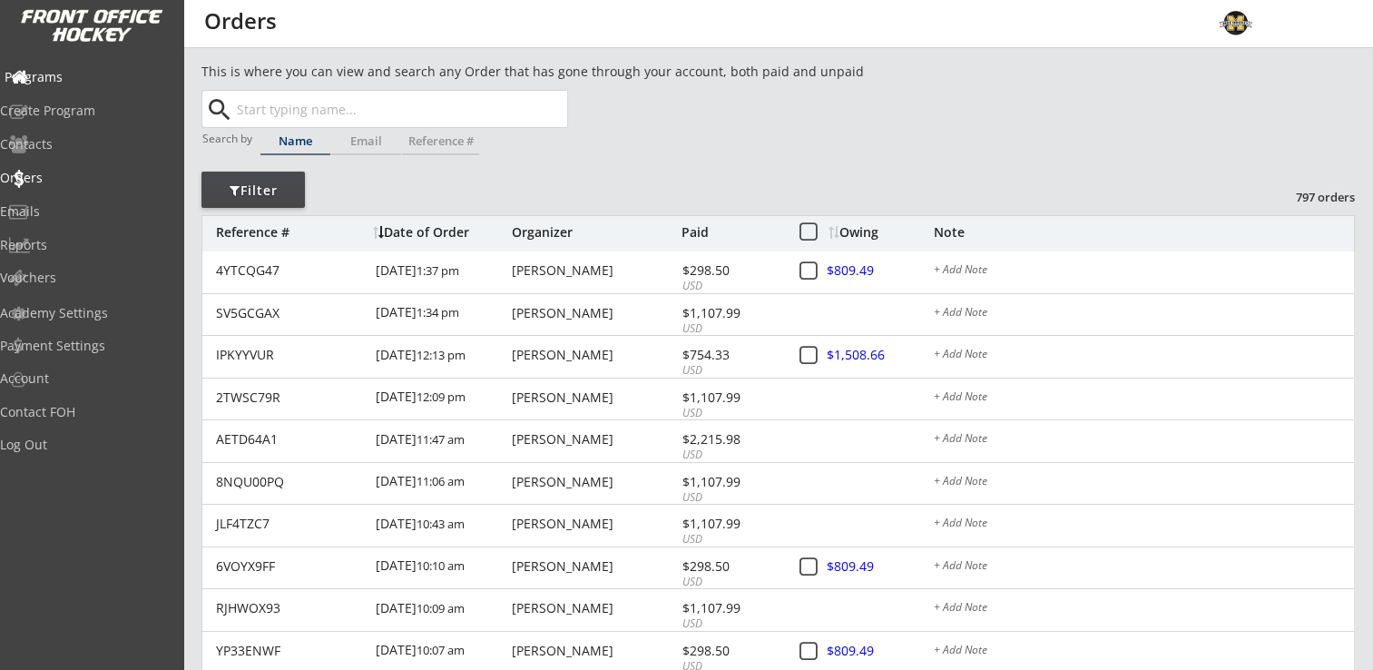
click at [57, 73] on div "Programs" at bounding box center [86, 77] width 163 height 13
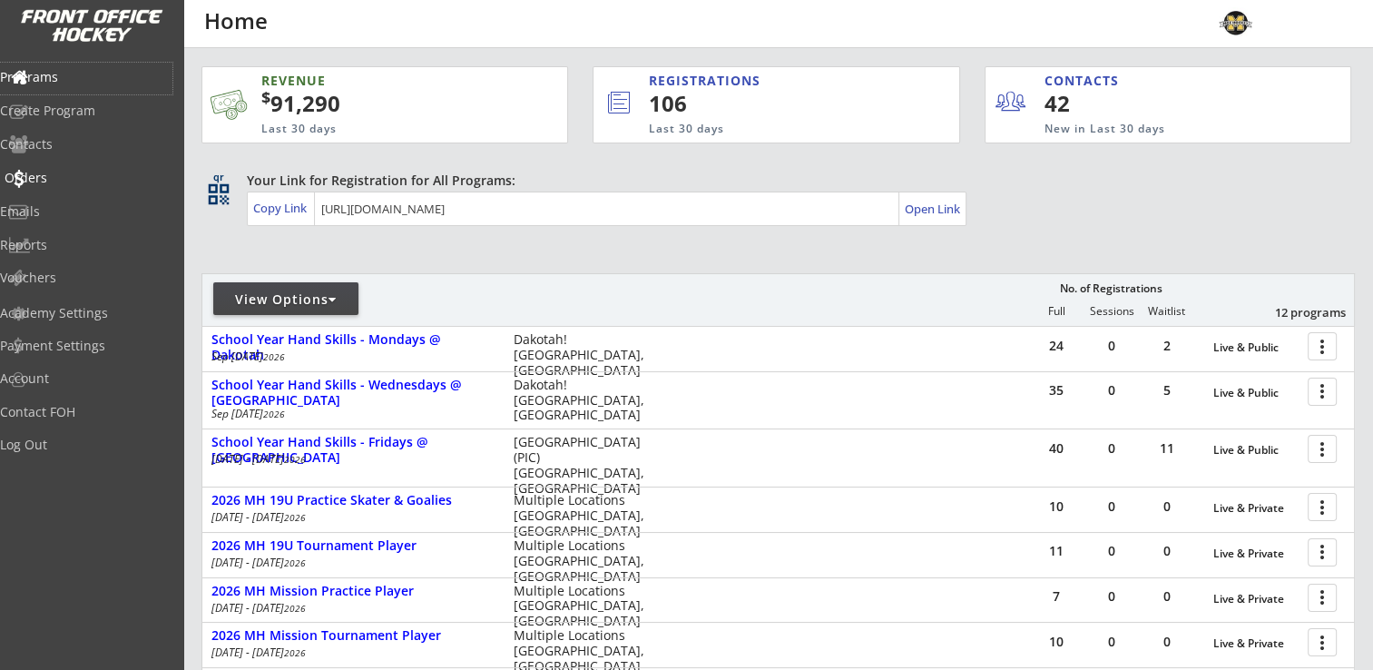
click at [62, 181] on div "Orders" at bounding box center [86, 177] width 163 height 13
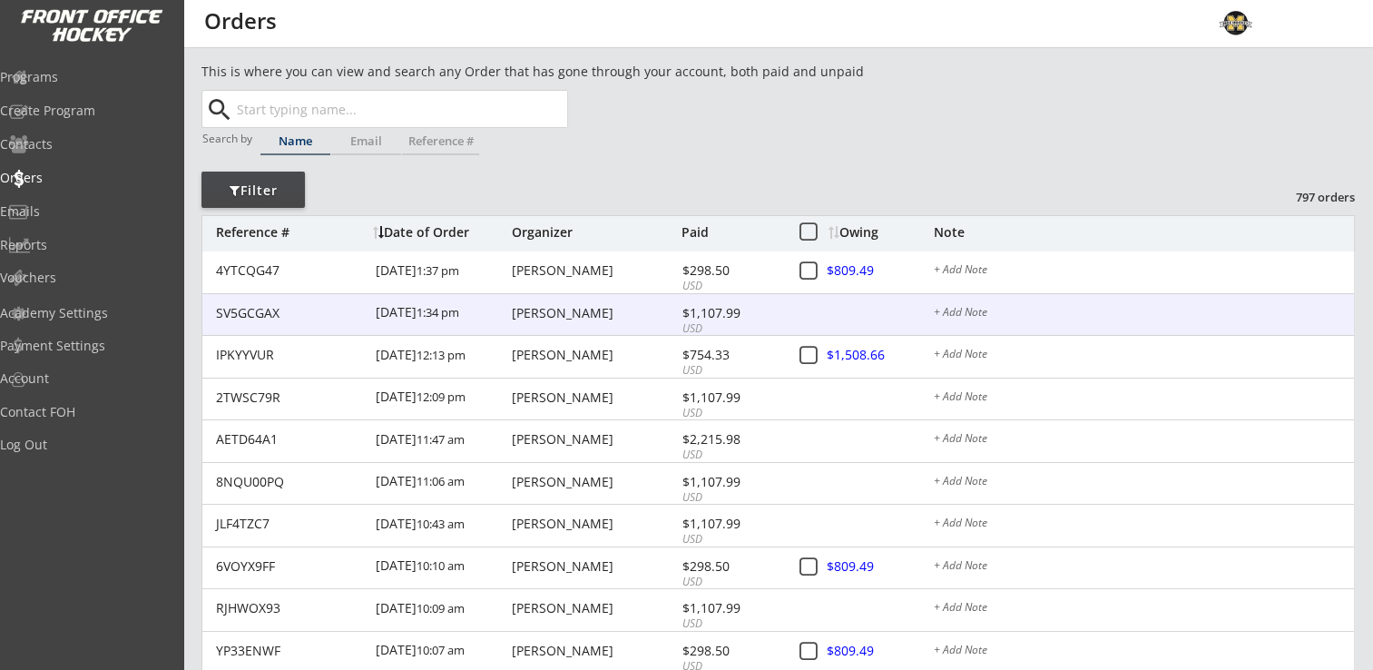
click at [579, 318] on div "[PERSON_NAME]" at bounding box center [594, 313] width 165 height 13
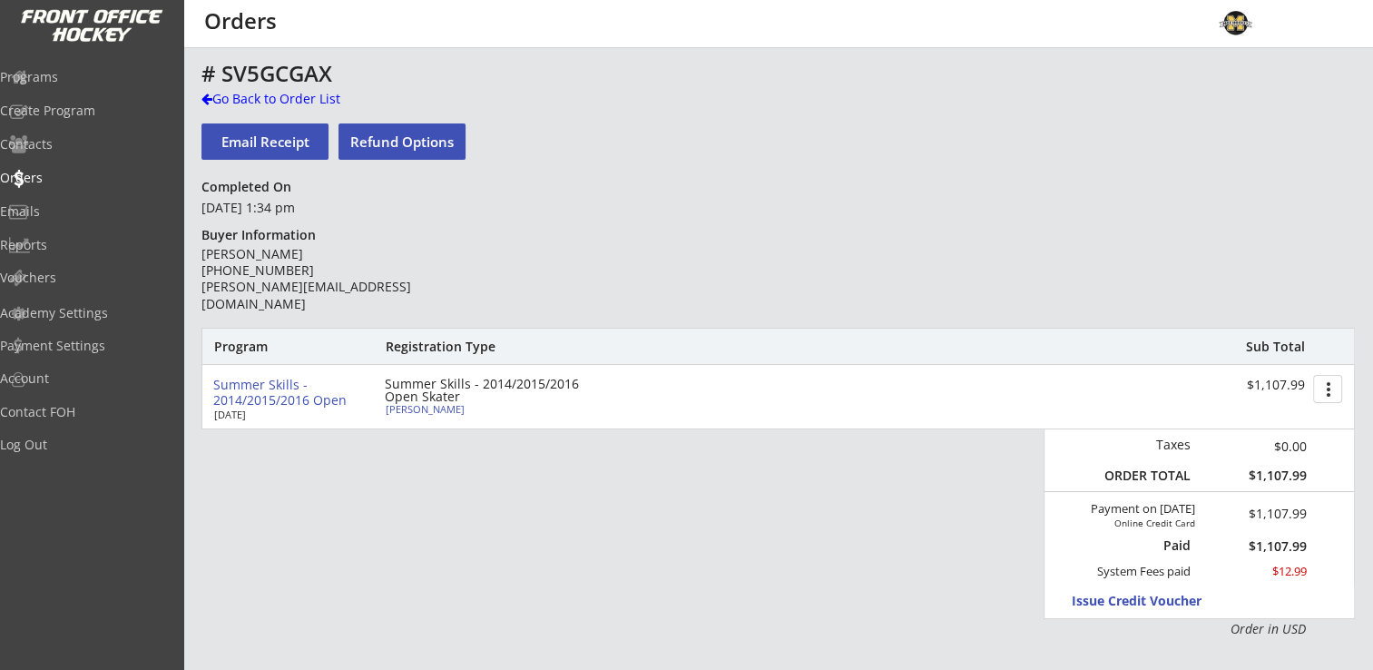
click at [409, 421] on div "Summer Skills - 2014/2015/2016 Open [DATE] Summer Skills - 2014/2015/2016 Open …" at bounding box center [777, 397] width 1151 height 64
click at [412, 412] on div "[PERSON_NAME]" at bounding box center [487, 409] width 202 height 10
type input "[PERSON_NAME]"
type input "Dorff"
type input "[DATE]"
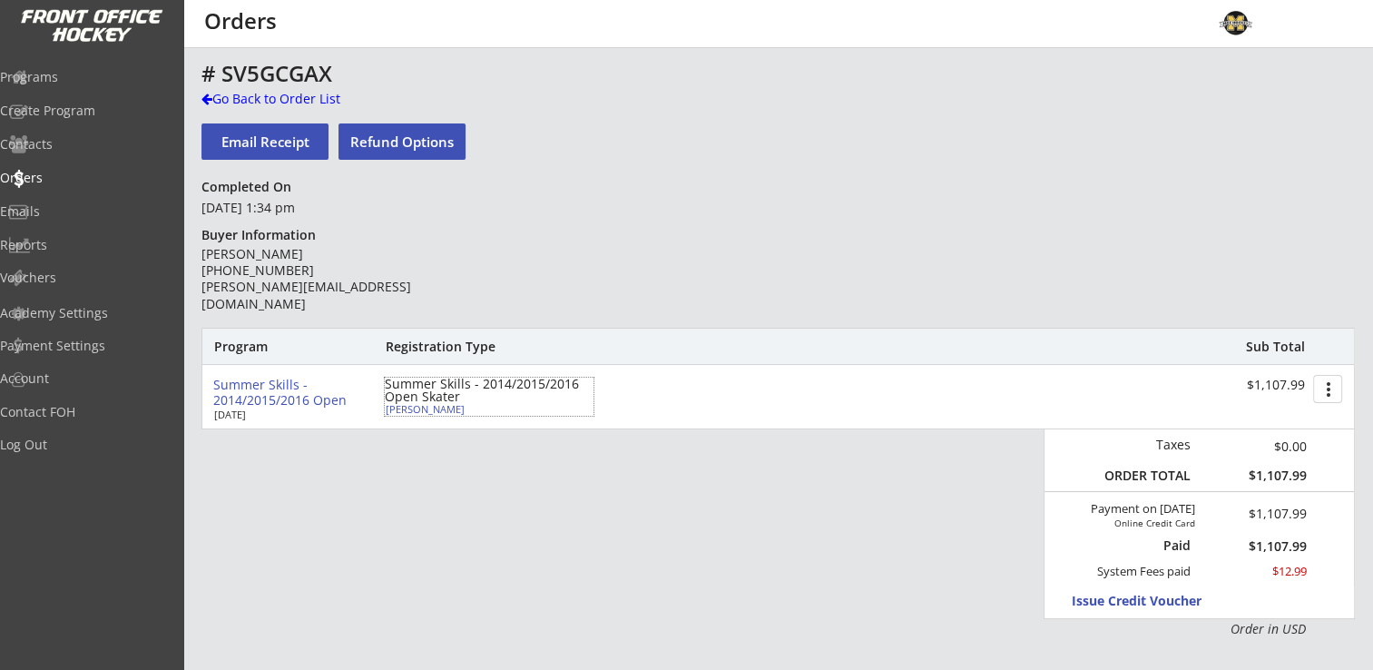
type input "[DEMOGRAPHIC_DATA]"
type input "[STREET_ADDRESS][PERSON_NAME]"
select select ""Youth Large""
type input "None"
type input "[PERSON_NAME]"
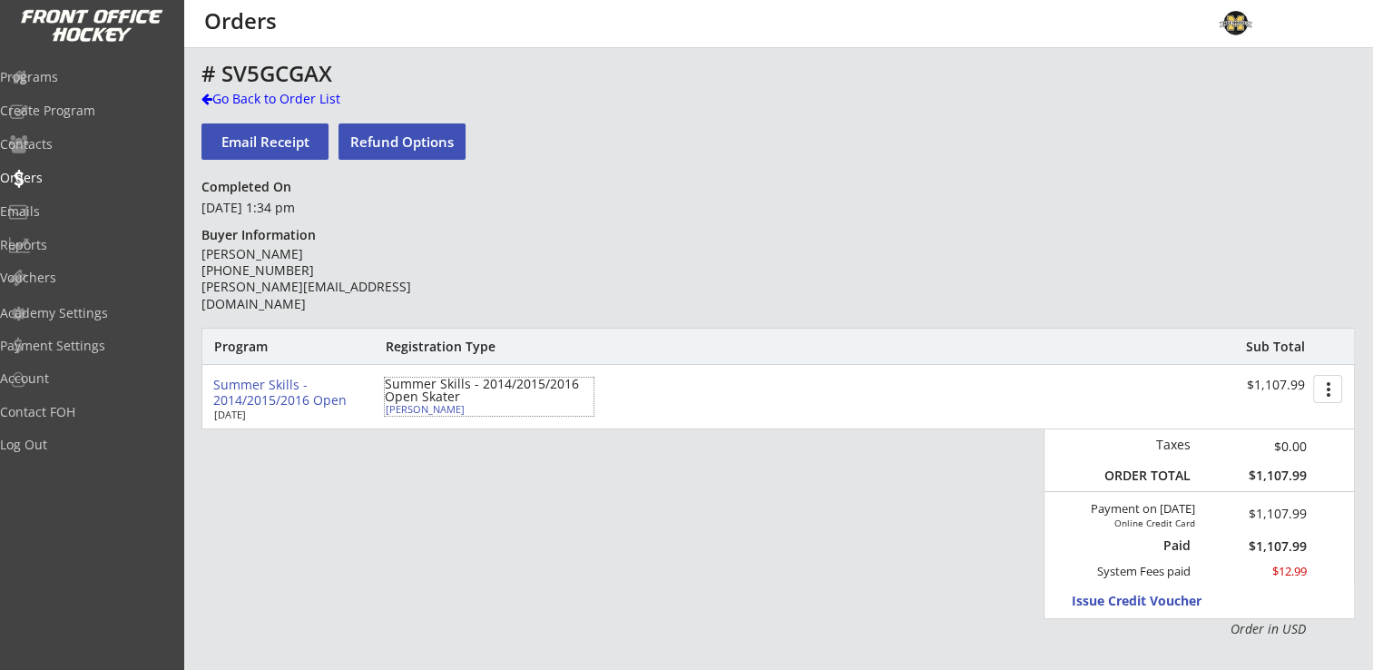
type input "[PHONE_NUMBER]"
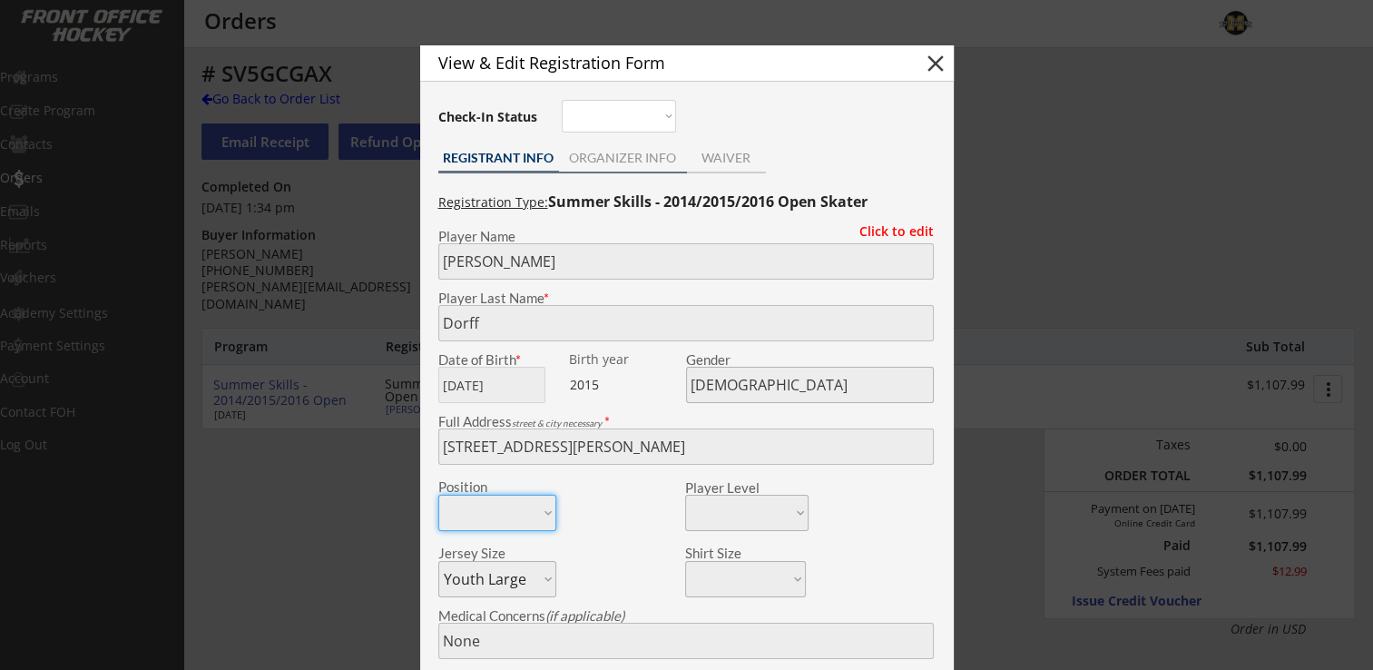
click at [601, 149] on div "ORGANIZER INFO" at bounding box center [623, 159] width 128 height 27
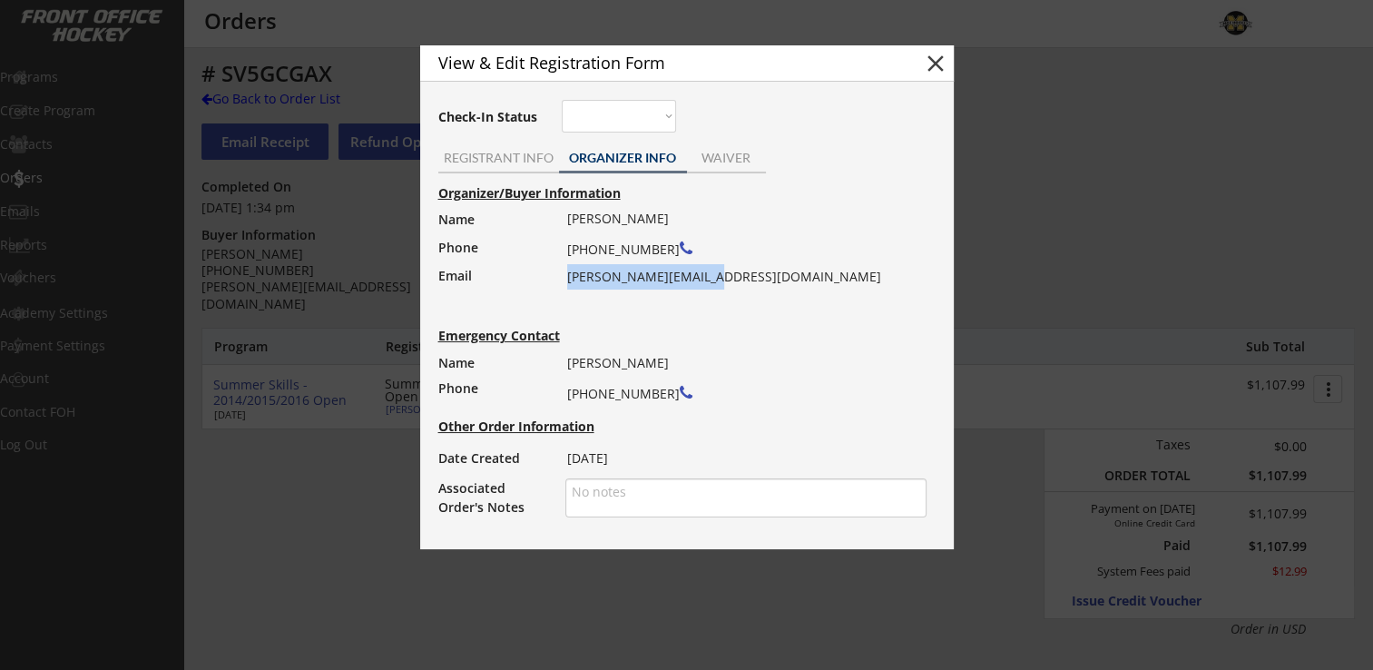
drag, startPoint x: 569, startPoint y: 280, endPoint x: 713, endPoint y: 274, distance: 144.4
click at [713, 274] on div "[PERSON_NAME] [PHONE_NUMBER] [PERSON_NAME][EMAIL_ADDRESS][DOMAIN_NAME]" at bounding box center [741, 247] width 348 height 83
drag, startPoint x: 713, startPoint y: 274, endPoint x: 682, endPoint y: 282, distance: 31.9
copy div "[PERSON_NAME][EMAIL_ADDRESS][DOMAIN_NAME]"
click at [936, 63] on button "close" at bounding box center [935, 63] width 27 height 27
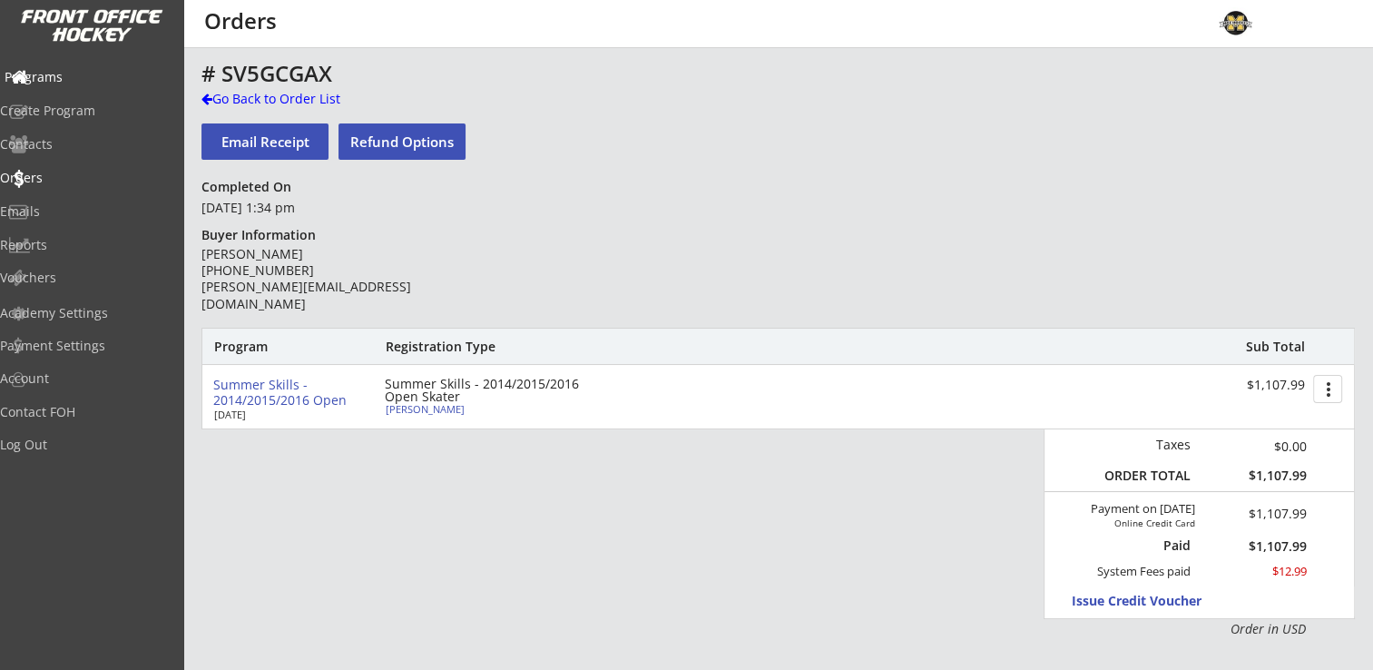
click at [83, 79] on div "Programs" at bounding box center [86, 77] width 163 height 13
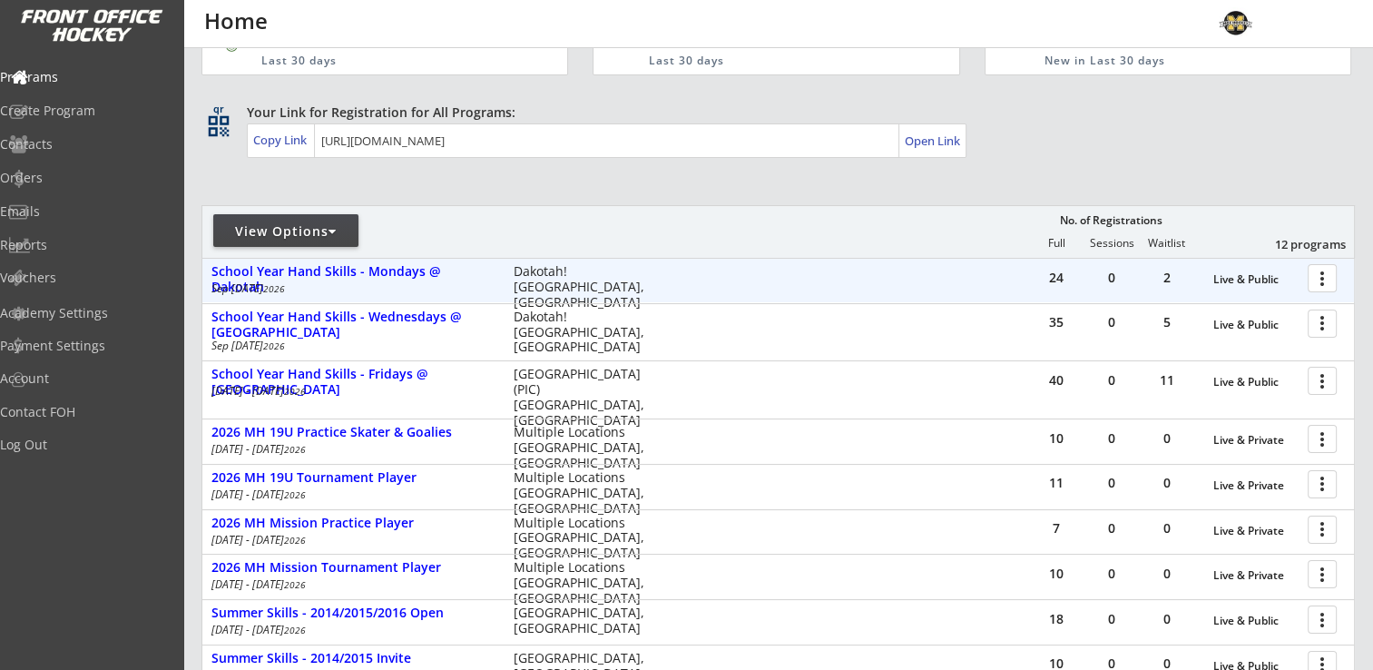
scroll to position [181, 0]
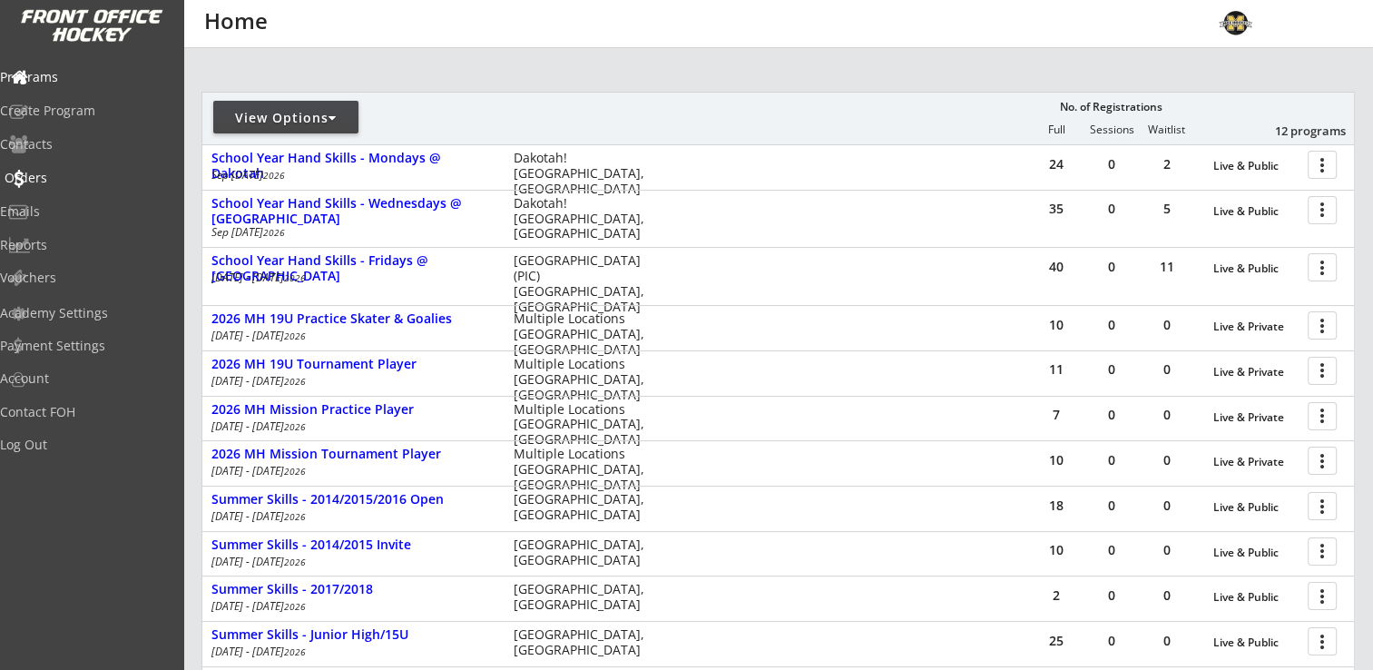
click at [62, 180] on div "Orders" at bounding box center [86, 177] width 163 height 13
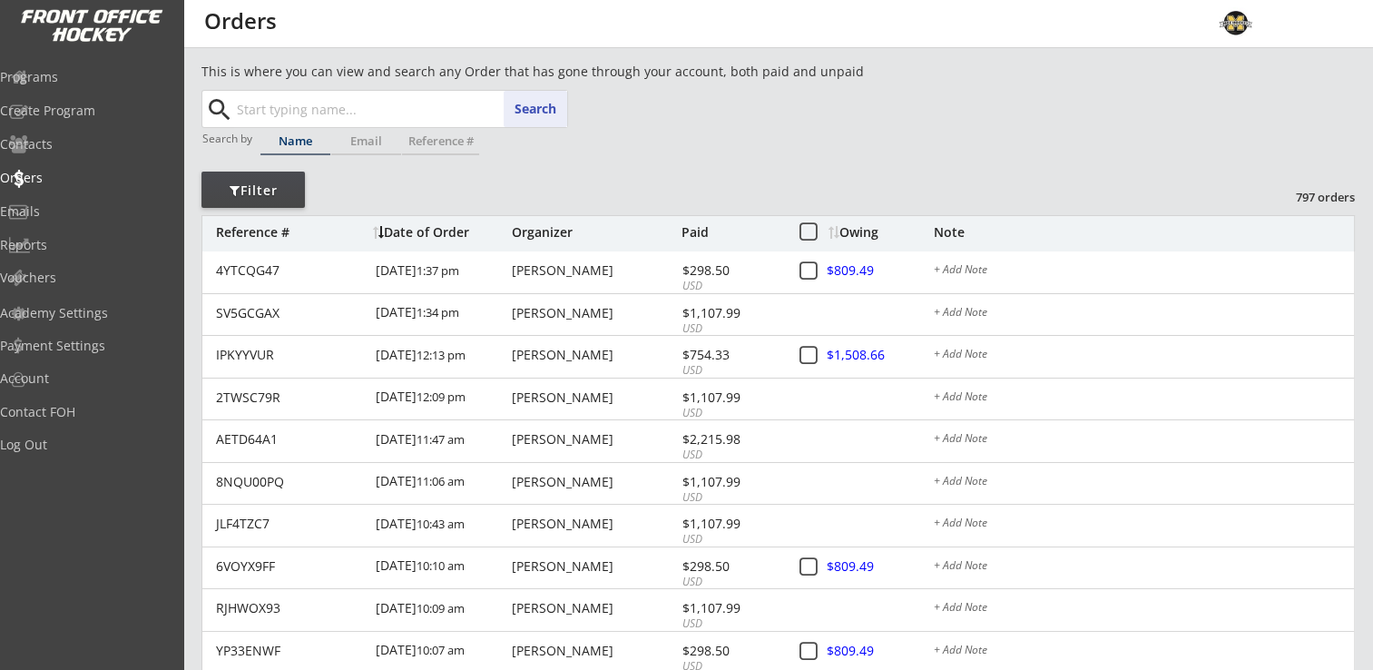
click at [360, 103] on input "text" at bounding box center [400, 109] width 334 height 36
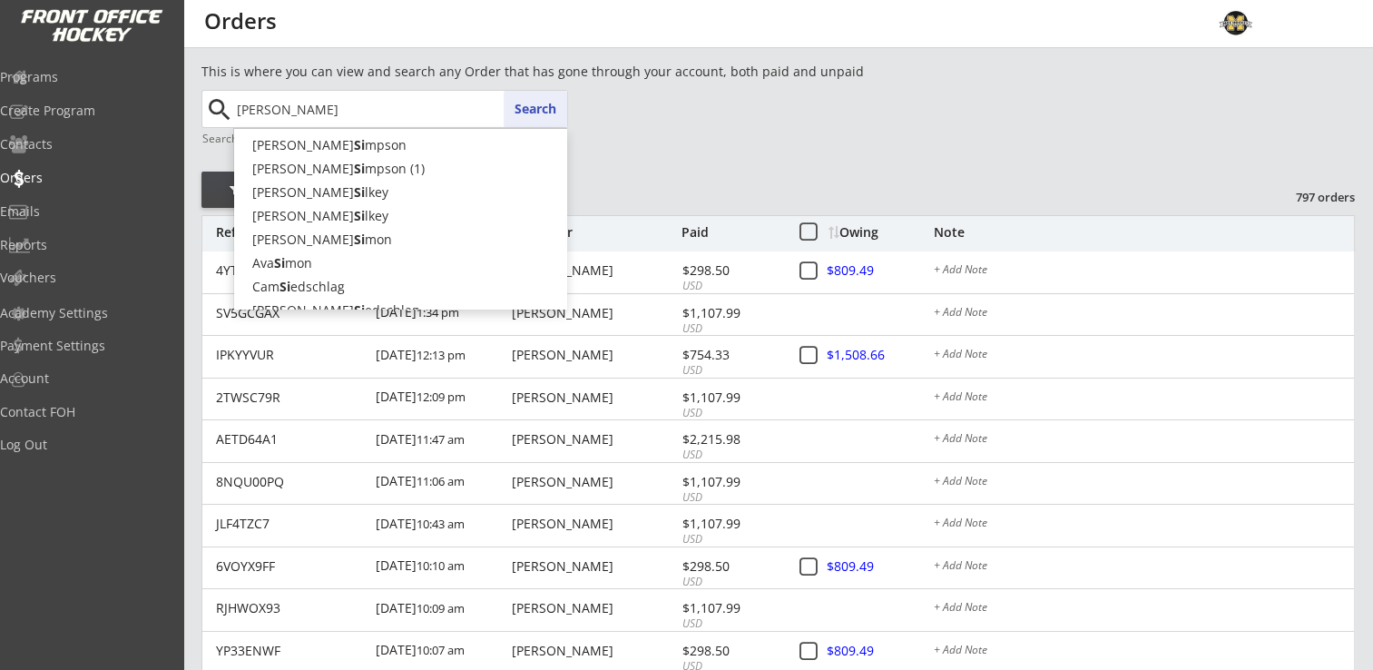
type input "[PERSON_NAME]"
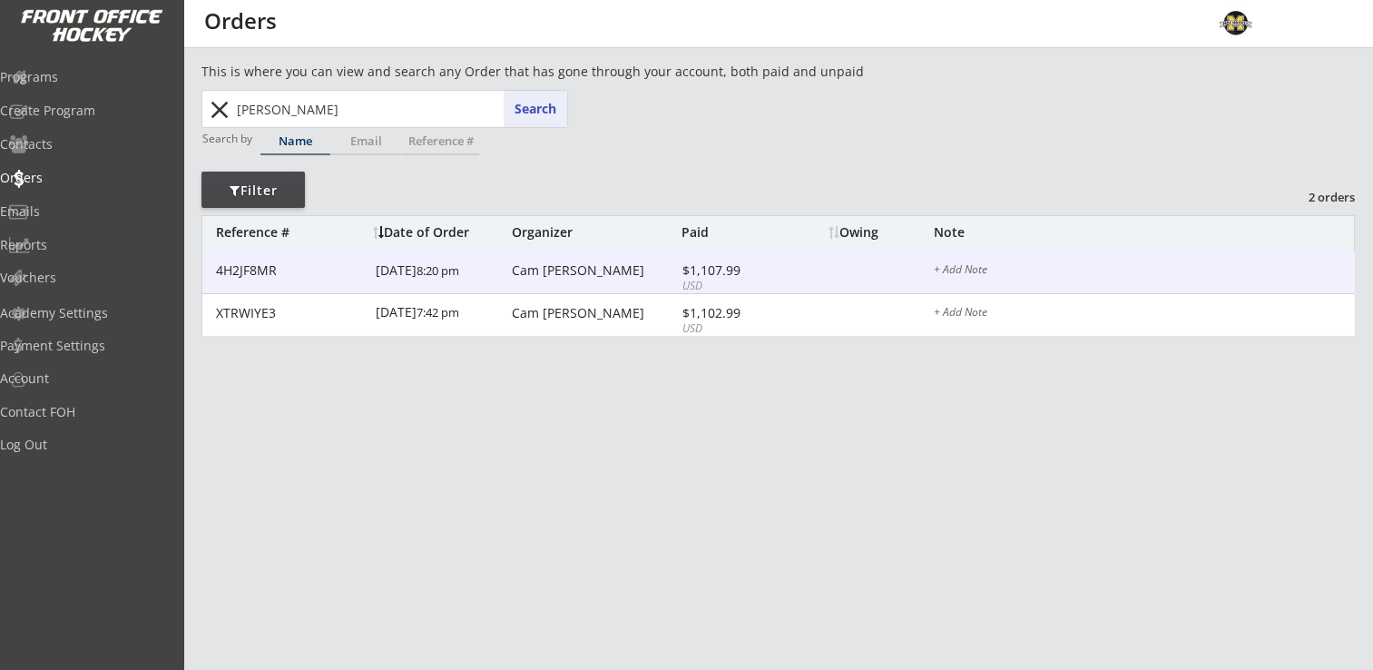
click at [555, 270] on div "Cam [PERSON_NAME]" at bounding box center [594, 270] width 165 height 13
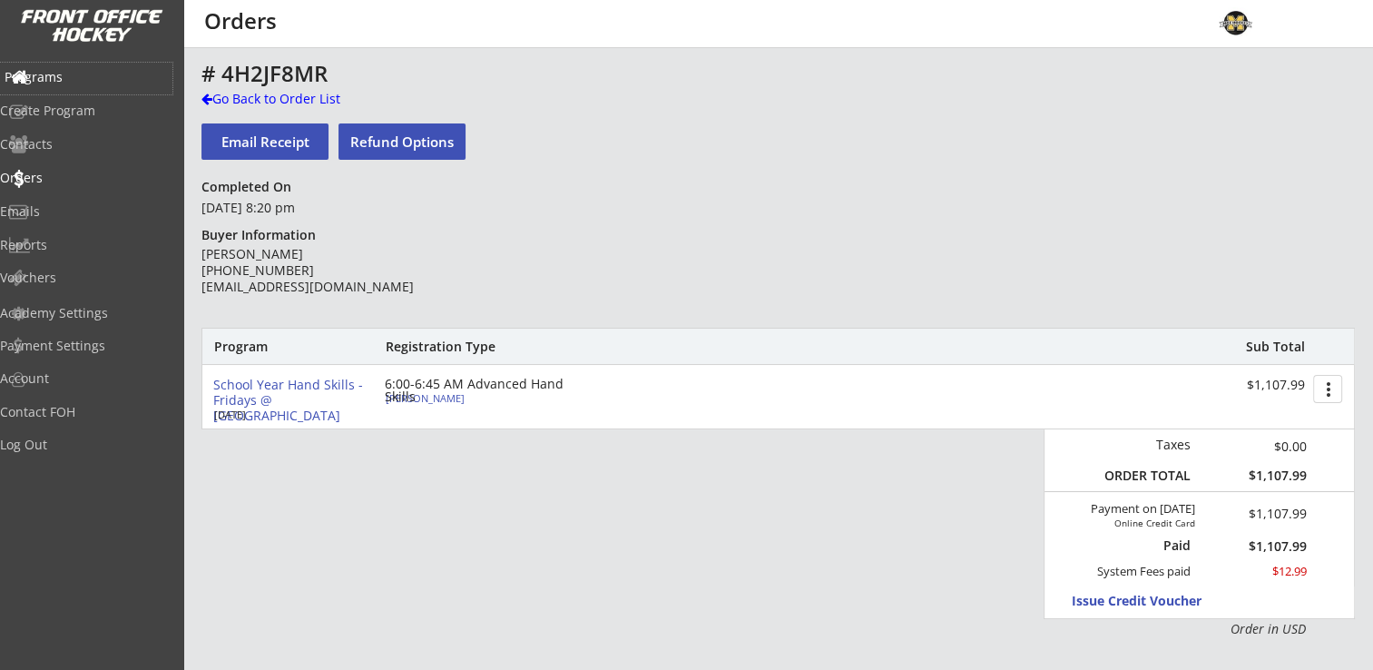
click at [68, 84] on div "Programs" at bounding box center [86, 79] width 172 height 32
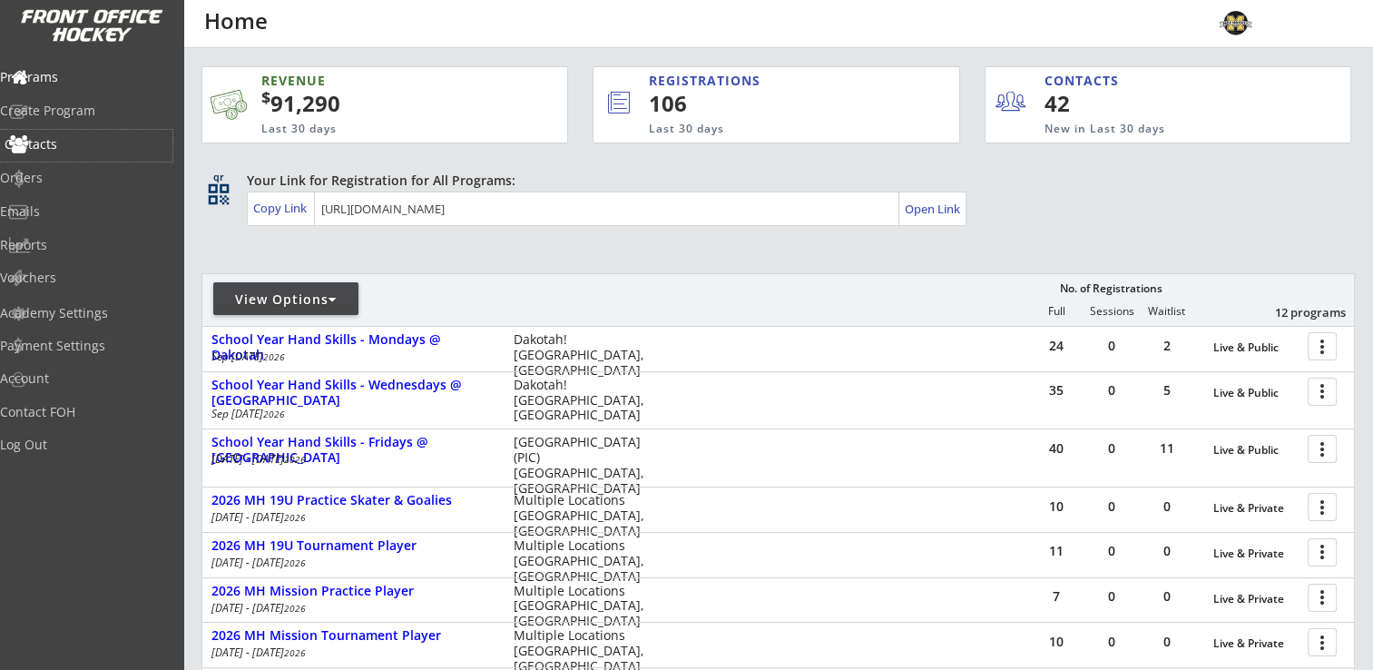
click at [73, 139] on div "Contacts" at bounding box center [86, 144] width 163 height 13
select select ""Players""
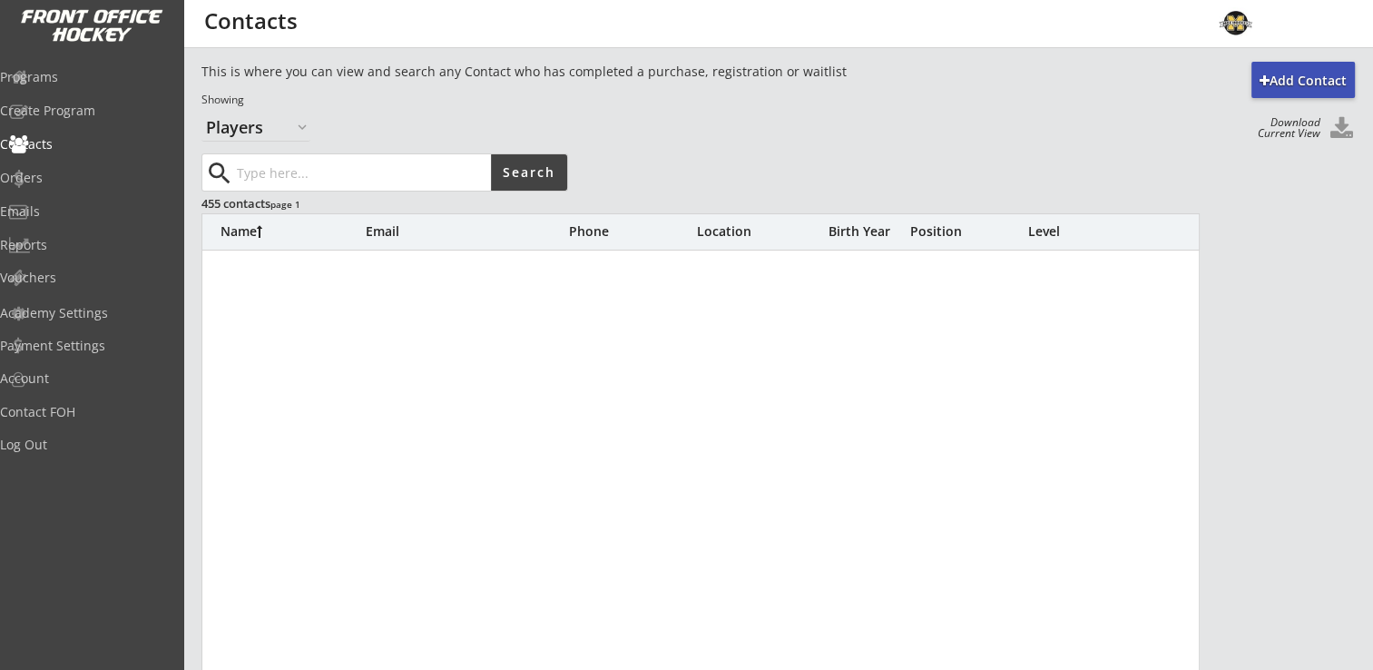
click at [299, 173] on input "input" at bounding box center [362, 172] width 258 height 36
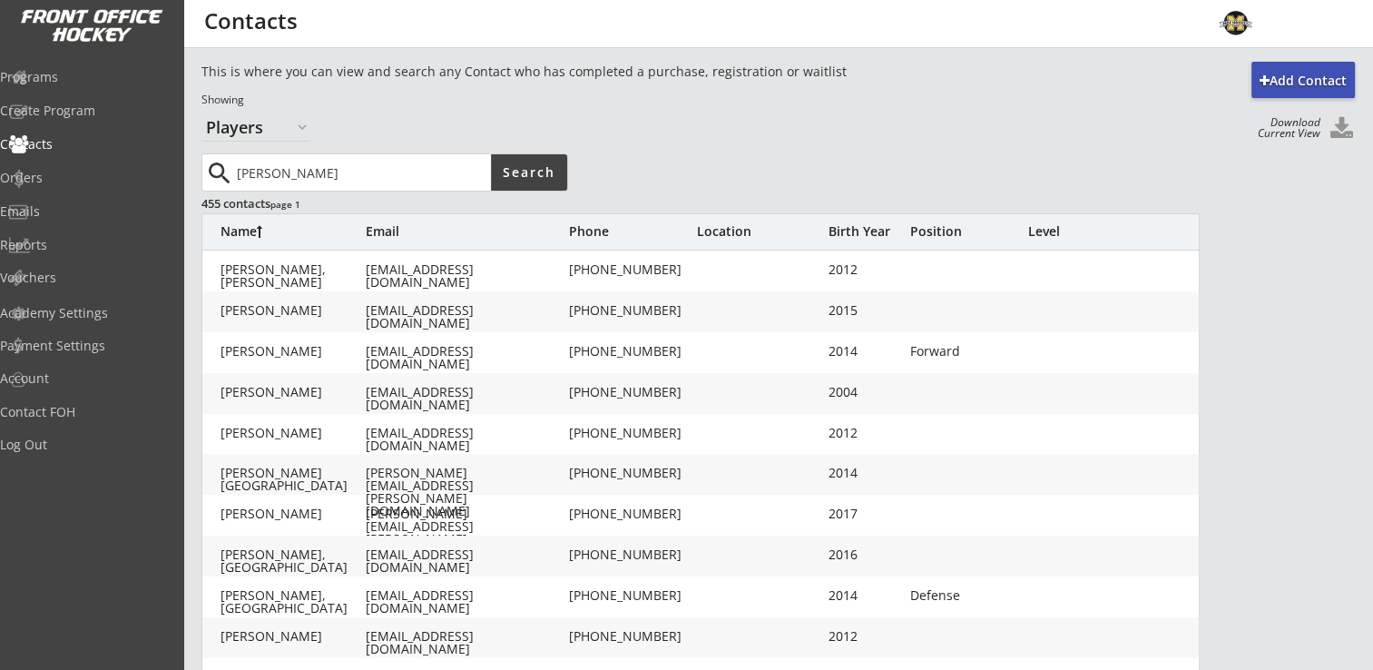
type input "[PERSON_NAME]"
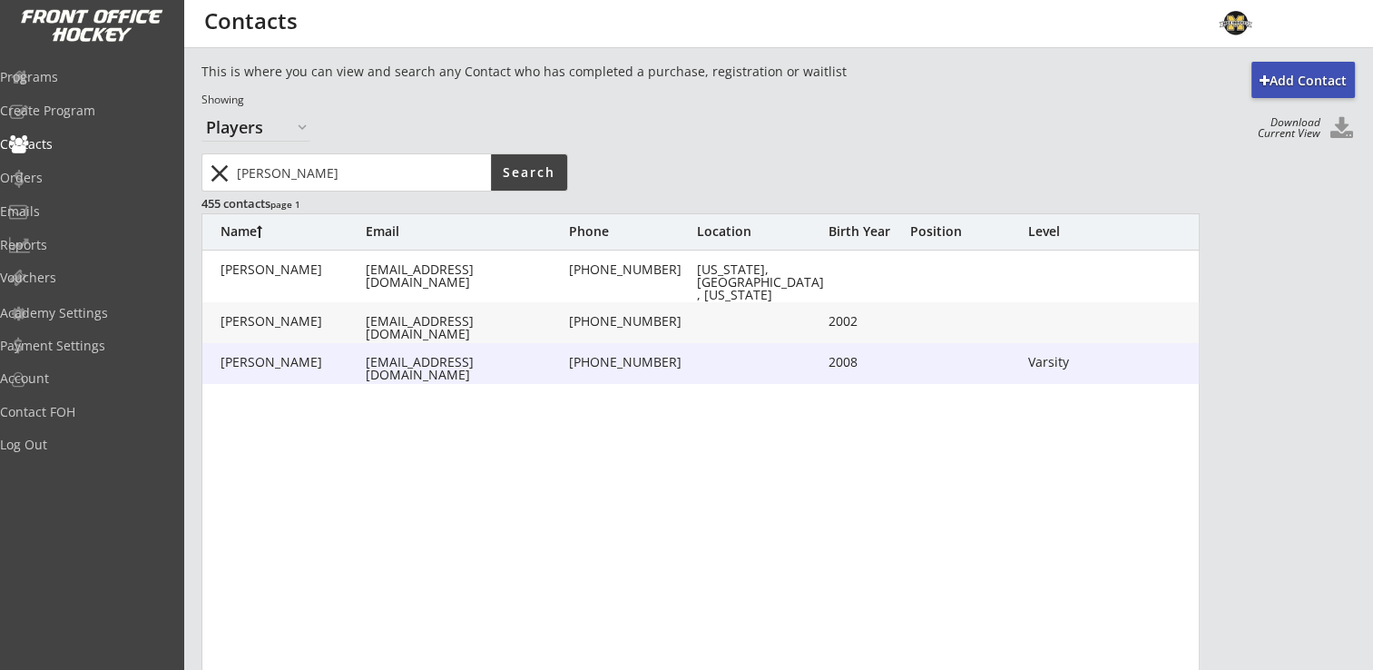
click at [277, 358] on div "[PERSON_NAME]" at bounding box center [292, 362] width 145 height 13
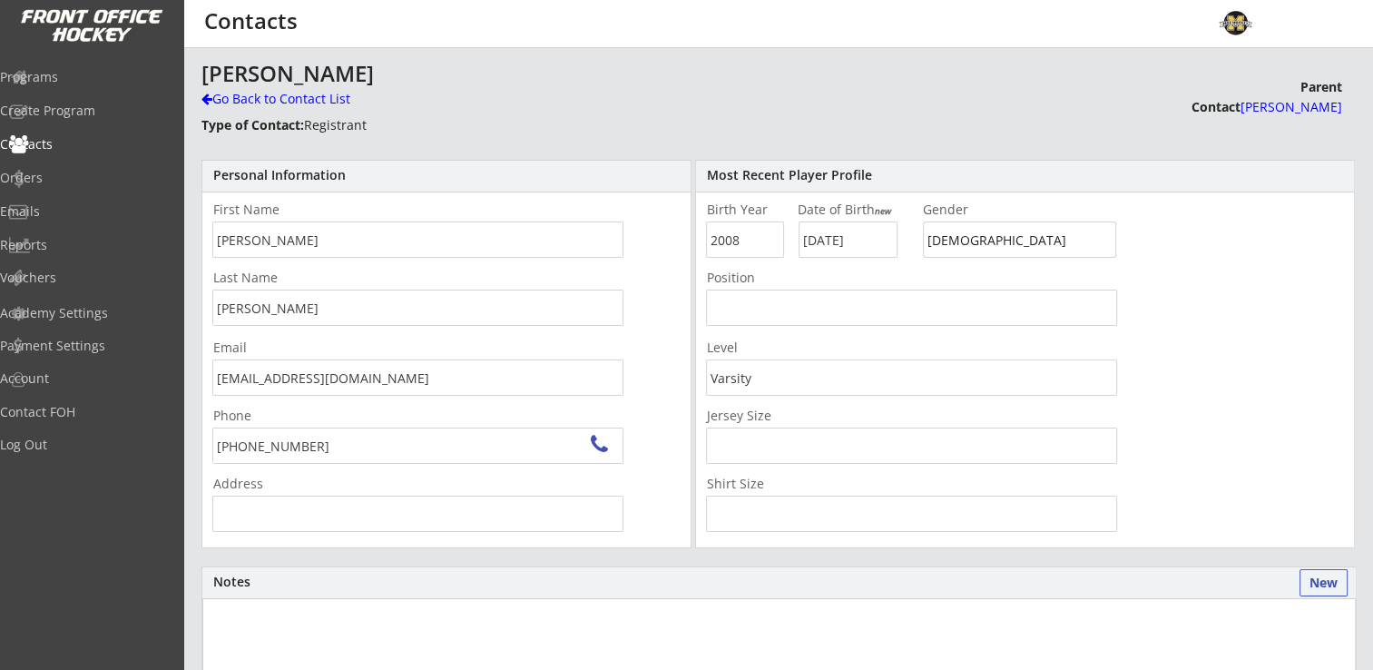
type input "[STREET_ADDRESS][PERSON_NAME]"
click at [82, 82] on div "Programs" at bounding box center [86, 77] width 163 height 13
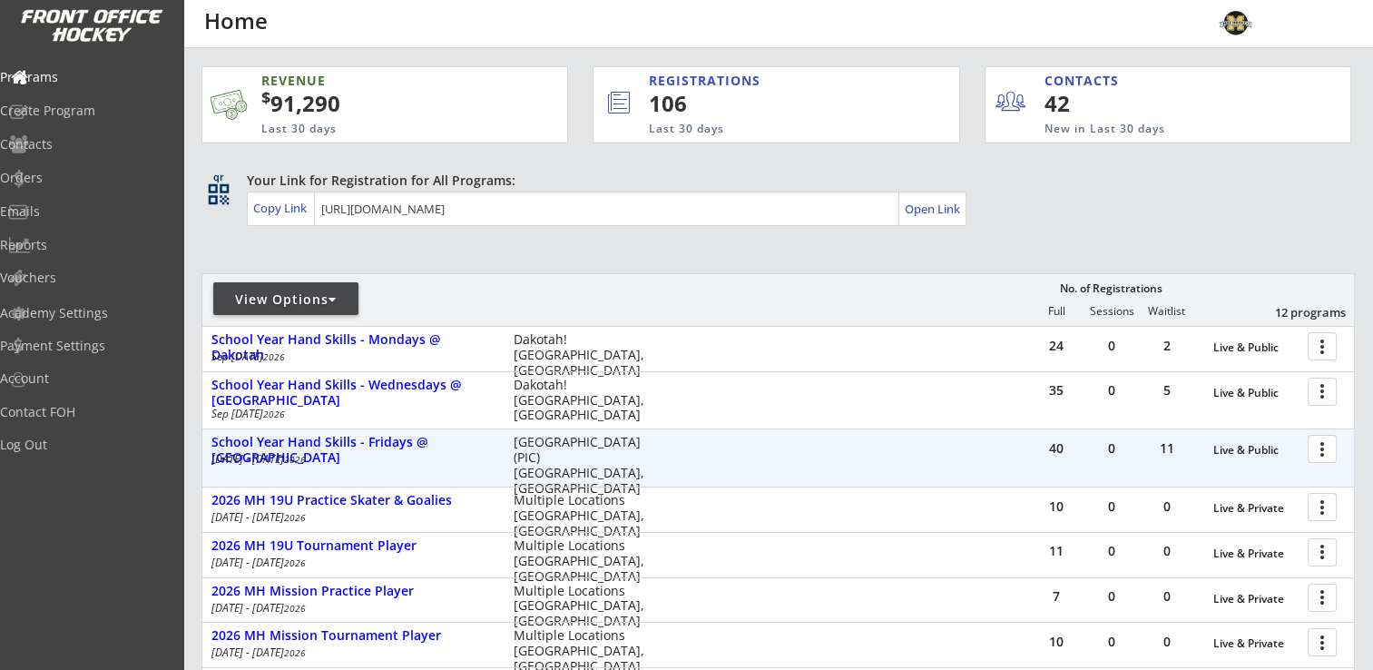
scroll to position [434, 0]
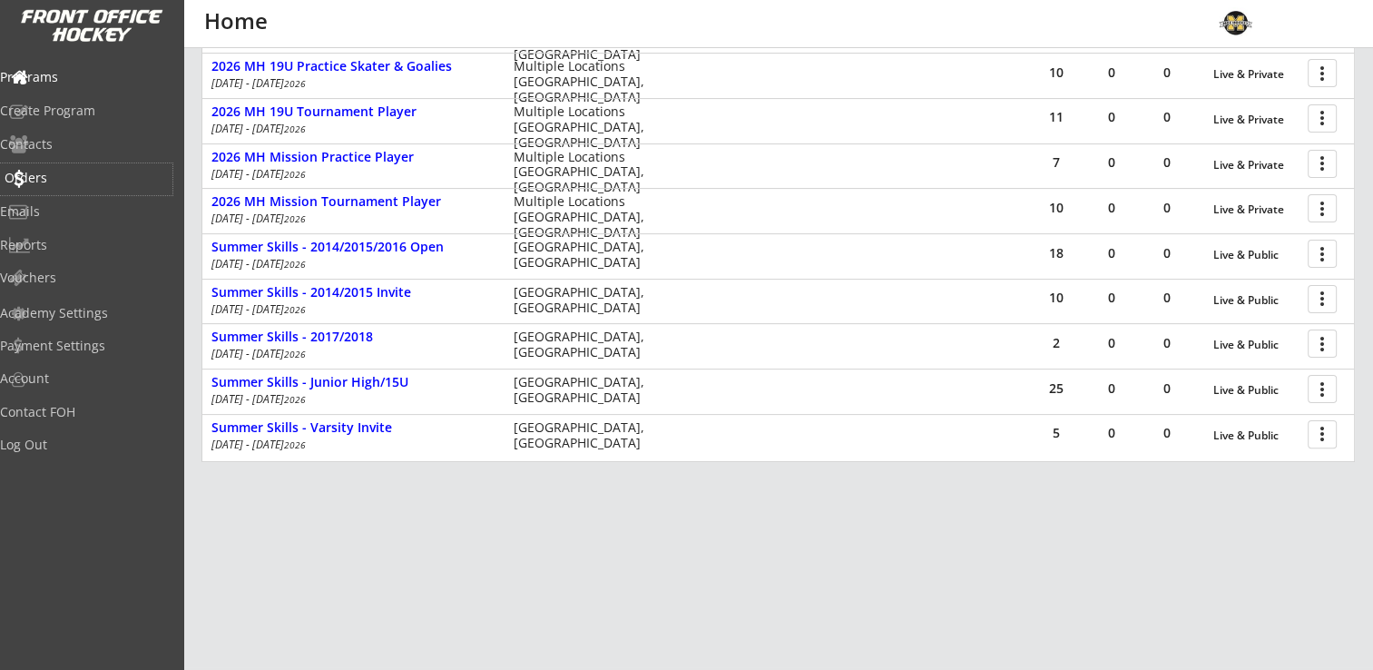
click at [56, 180] on div "Orders" at bounding box center [86, 177] width 163 height 13
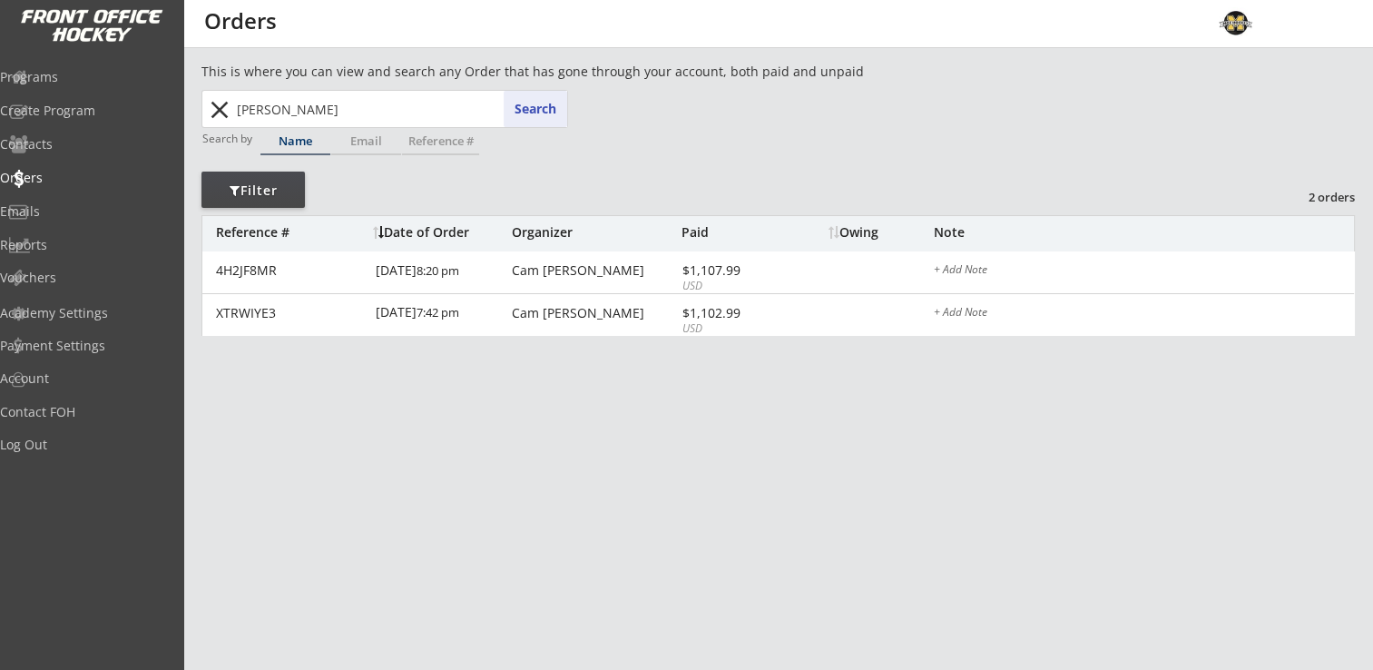
drag, startPoint x: 339, startPoint y: 106, endPoint x: 206, endPoint y: 107, distance: 133.4
click at [206, 107] on div "[PERSON_NAME] si Search close" at bounding box center [385, 109] width 363 height 36
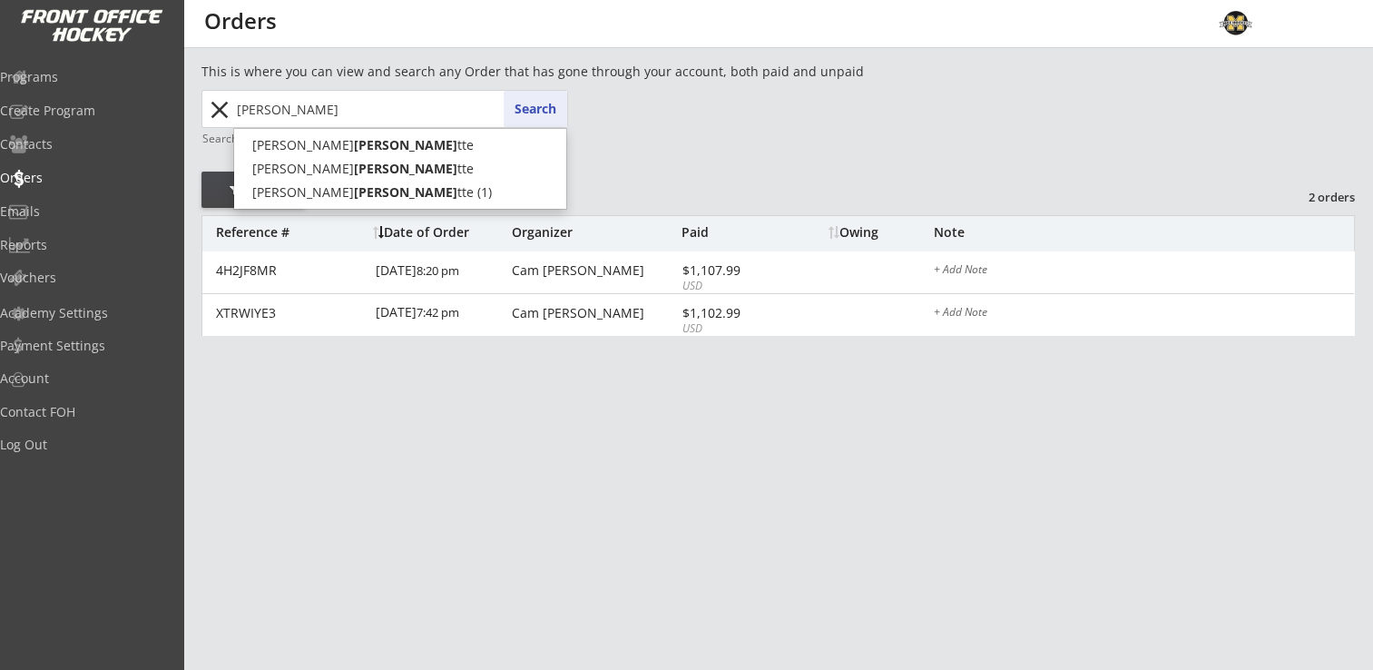
type input "[PERSON_NAME]"
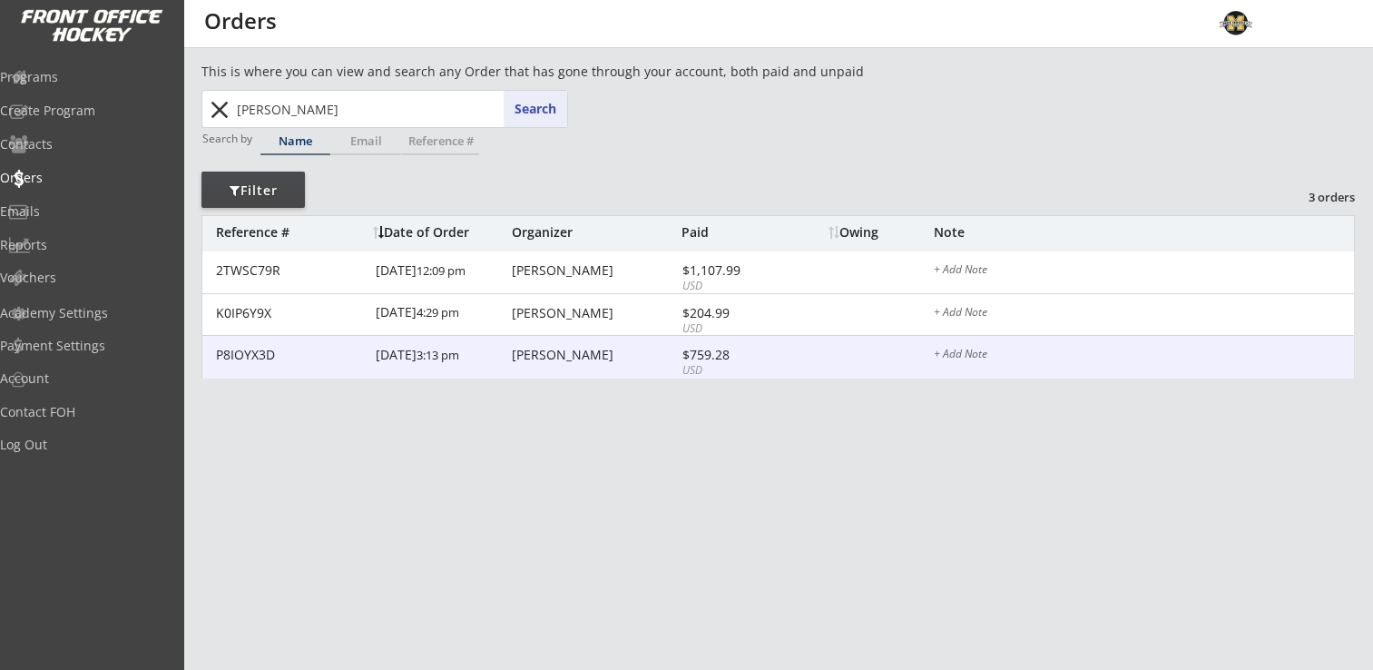
click at [589, 356] on div "[PERSON_NAME]" at bounding box center [594, 354] width 165 height 13
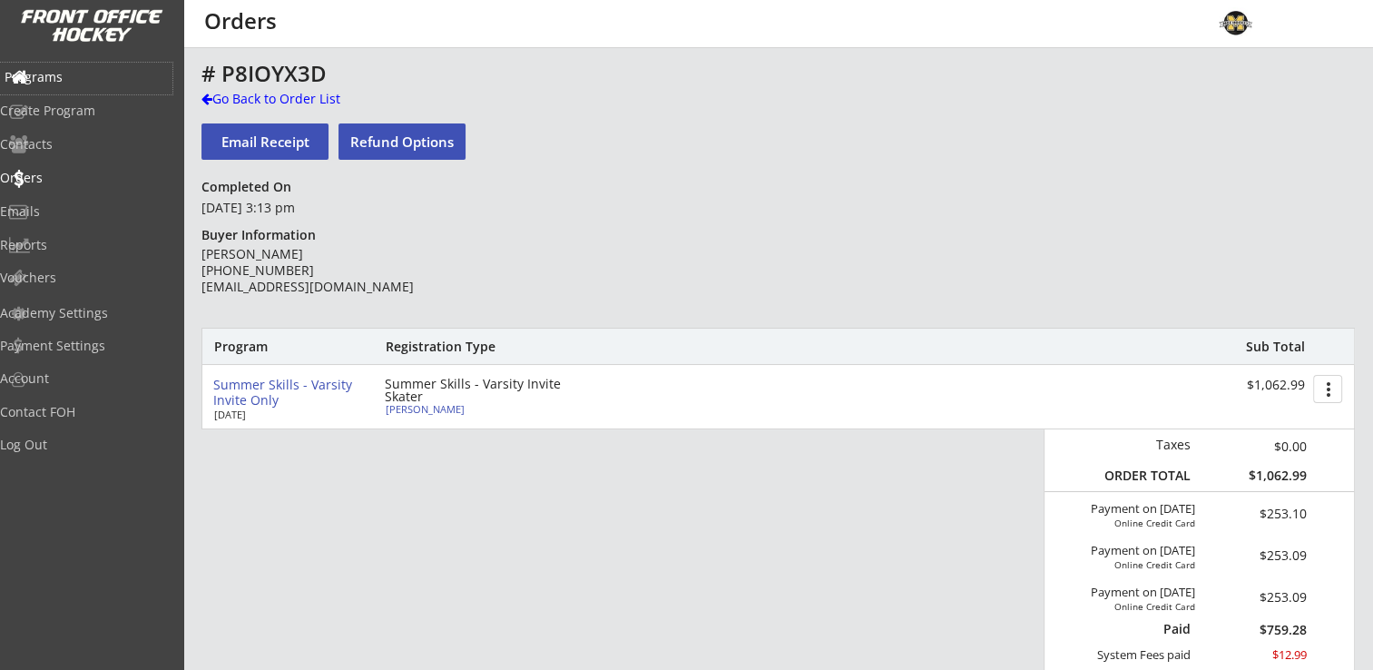
click at [69, 71] on div "Programs" at bounding box center [86, 77] width 163 height 13
